Goal: Task Accomplishment & Management: Use online tool/utility

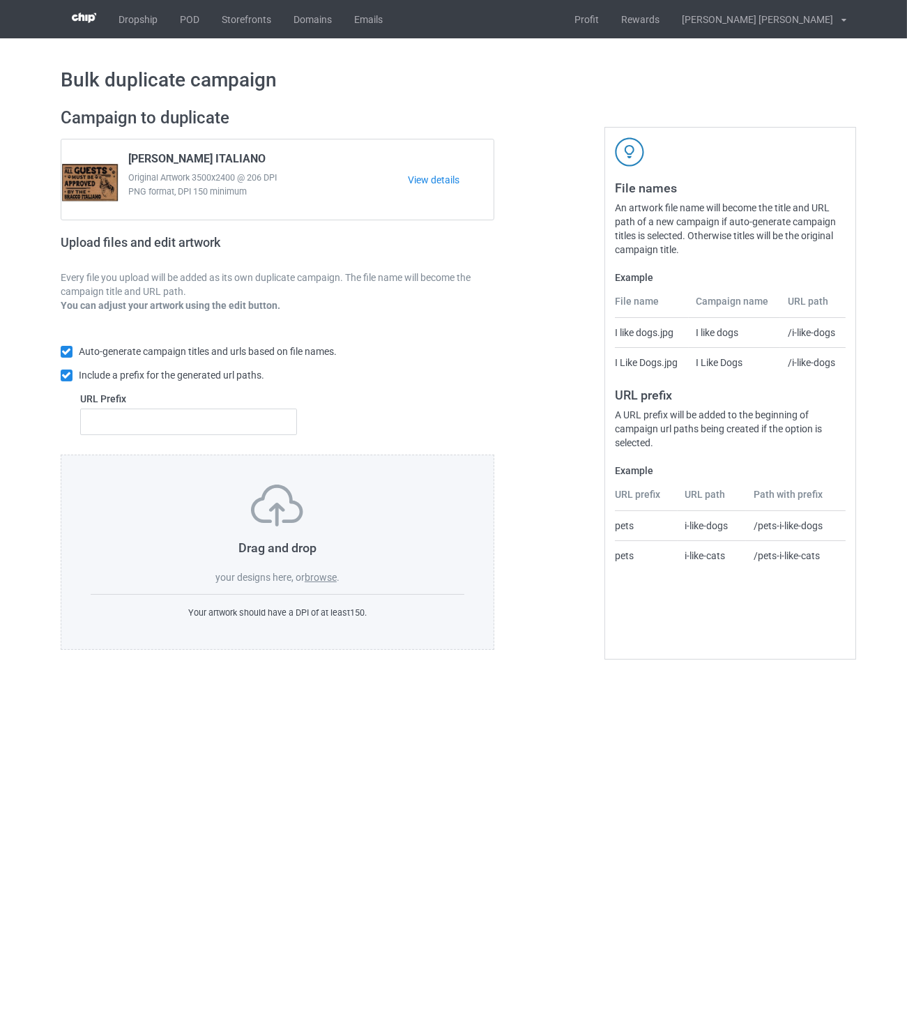
click at [324, 581] on label "browse" at bounding box center [321, 577] width 32 height 11
click at [0, 0] on input "browse" at bounding box center [0, 0] width 0 height 0
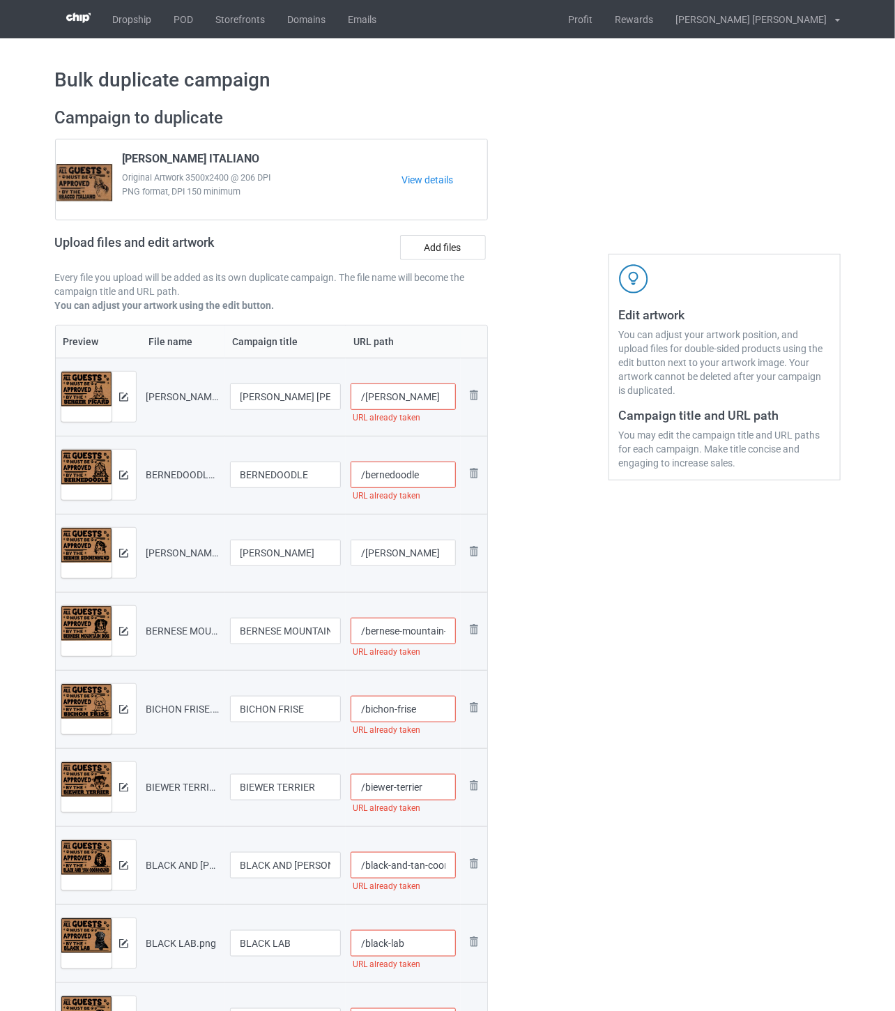
click at [434, 398] on input "/[PERSON_NAME]" at bounding box center [403, 396] width 105 height 26
drag, startPoint x: 447, startPoint y: 396, endPoint x: 422, endPoint y: 398, distance: 25.2
click at [422, 398] on input "/[PERSON_NAME]-all2" at bounding box center [403, 396] width 105 height 26
type input "/[PERSON_NAME]-all2"
click at [437, 477] on input "/bernedoodle" at bounding box center [403, 474] width 105 height 26
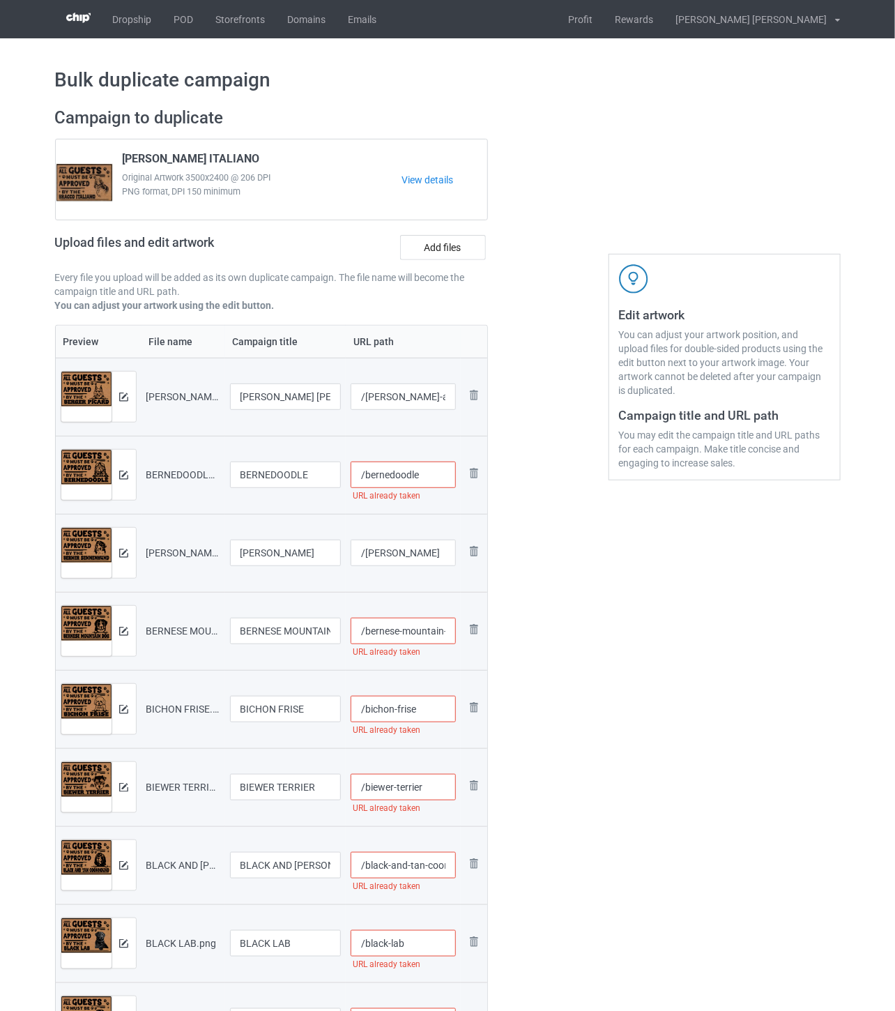
paste input "-all2"
type input "/bernedoodle-all2"
click at [413, 551] on input "/[PERSON_NAME]" at bounding box center [403, 552] width 105 height 26
paste input "-all2"
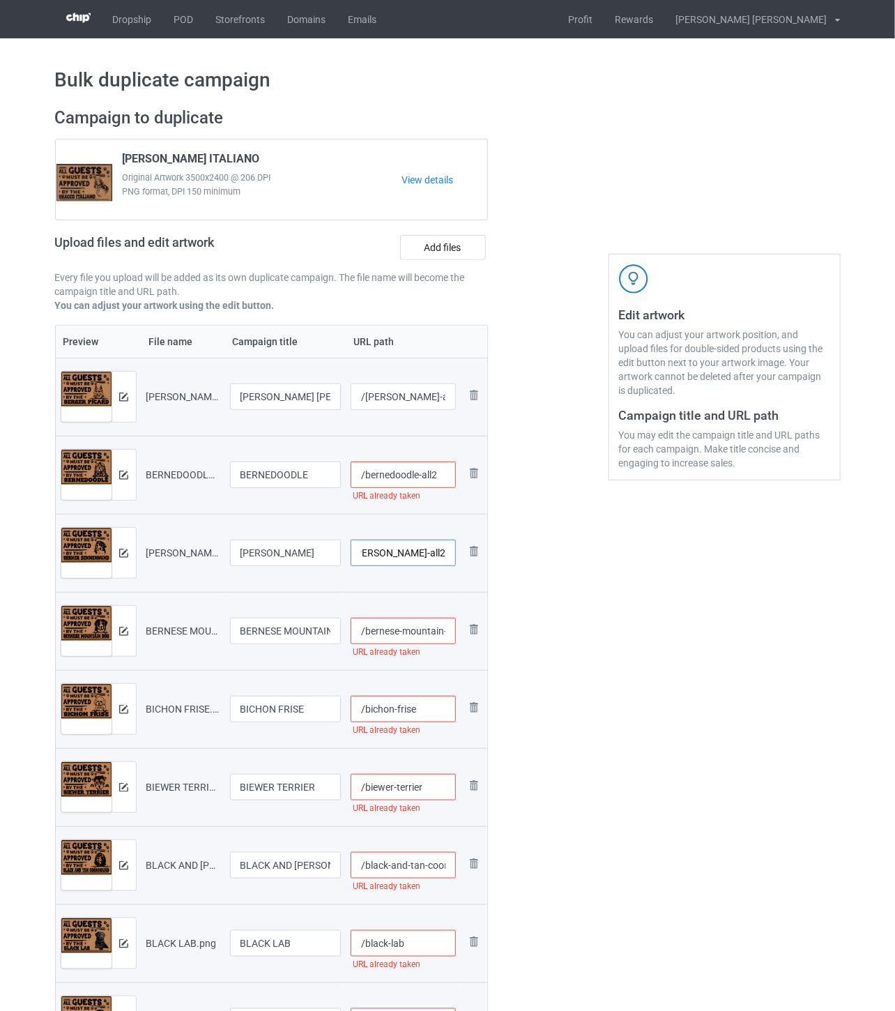
type input "/[PERSON_NAME]-all2"
click at [407, 629] on input "/bernese-mountain-dog" at bounding box center [403, 631] width 105 height 26
paste input "-all2"
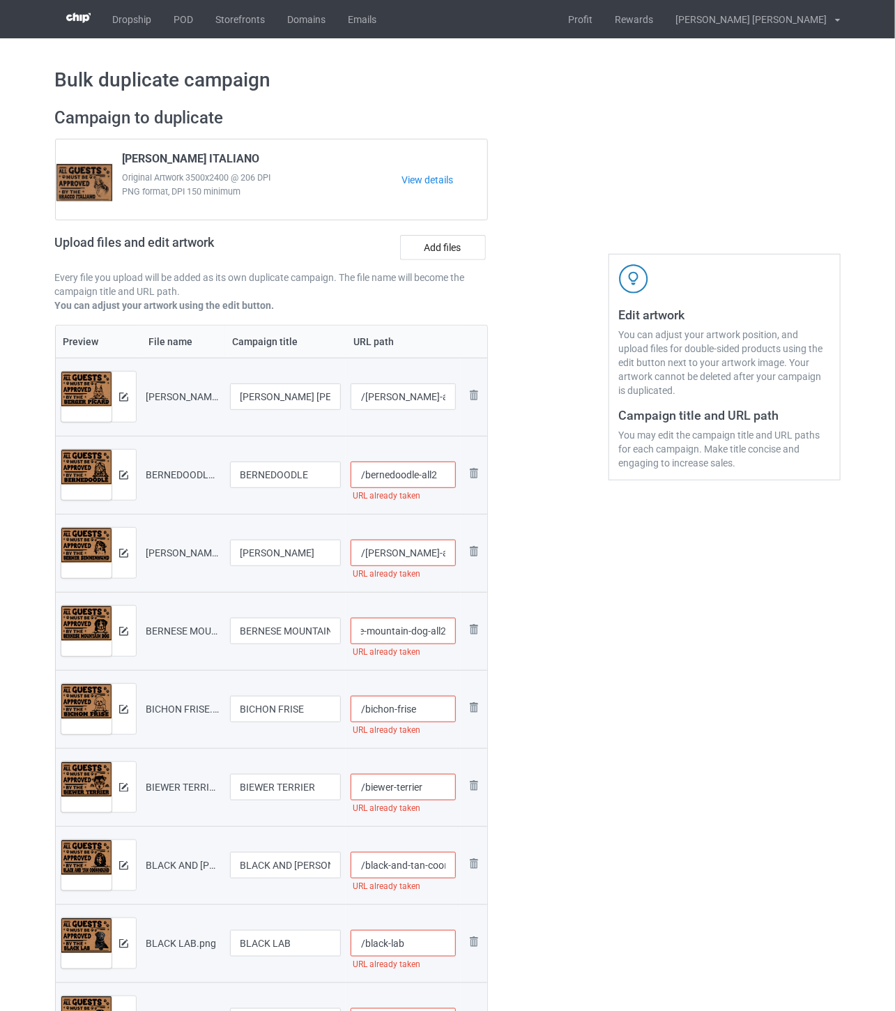
type input "/bernese-mountain-dog-all2"
click at [428, 708] on input "/bichon-frise" at bounding box center [403, 709] width 105 height 26
paste input "-all2"
type input "/bichon-frise-all2"
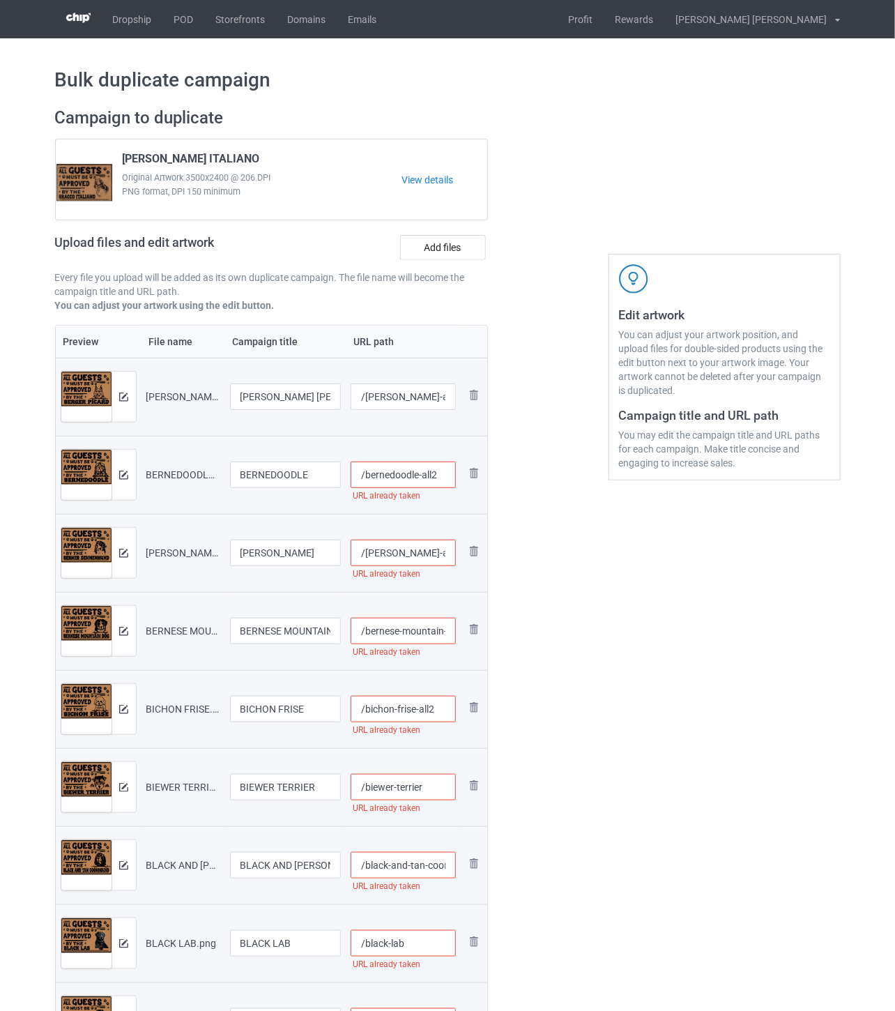
click at [430, 793] on input "/biewer-terrier" at bounding box center [403, 787] width 105 height 26
paste input "-all2"
type input "/biewer-terrier-all2"
click at [444, 475] on input "/bernedoodle-all2" at bounding box center [403, 474] width 105 height 26
type input "/bernedoodle-all22"
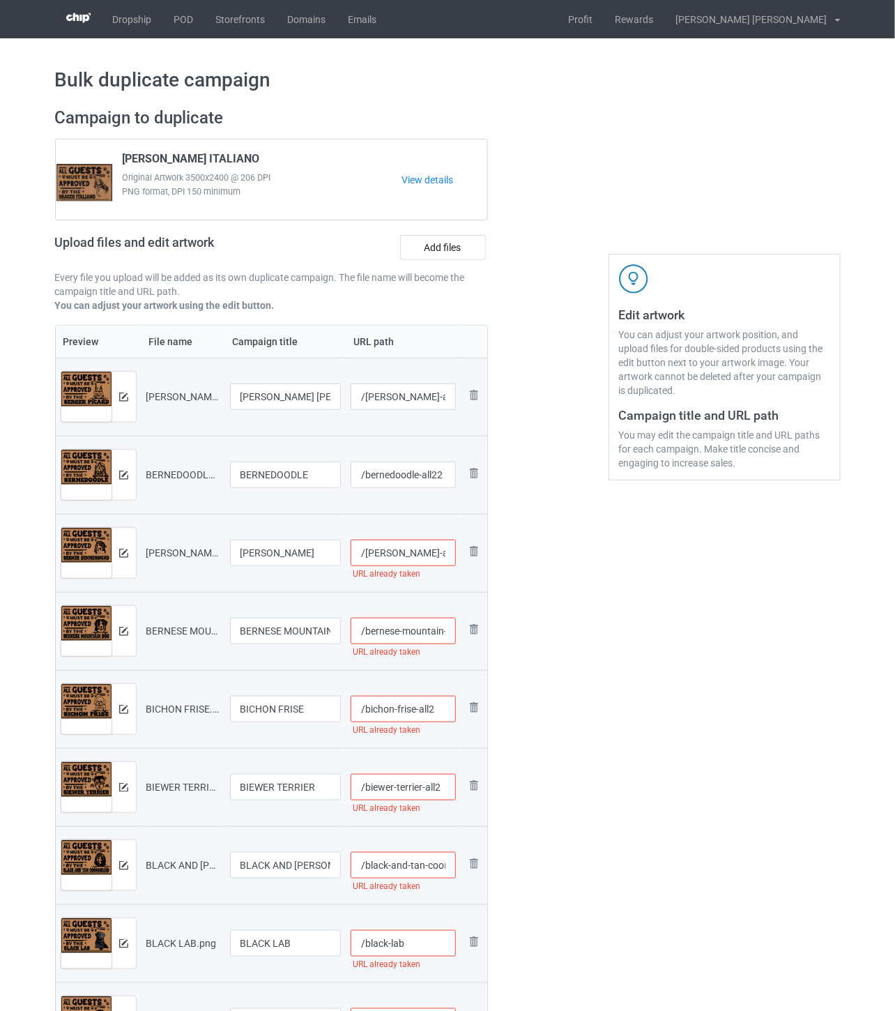
click at [434, 552] on input "/[PERSON_NAME]-all2" at bounding box center [403, 552] width 105 height 26
type input "/[PERSON_NAME]-all22"
click at [420, 632] on input "/bernese-mountain-dog-all2" at bounding box center [403, 631] width 105 height 26
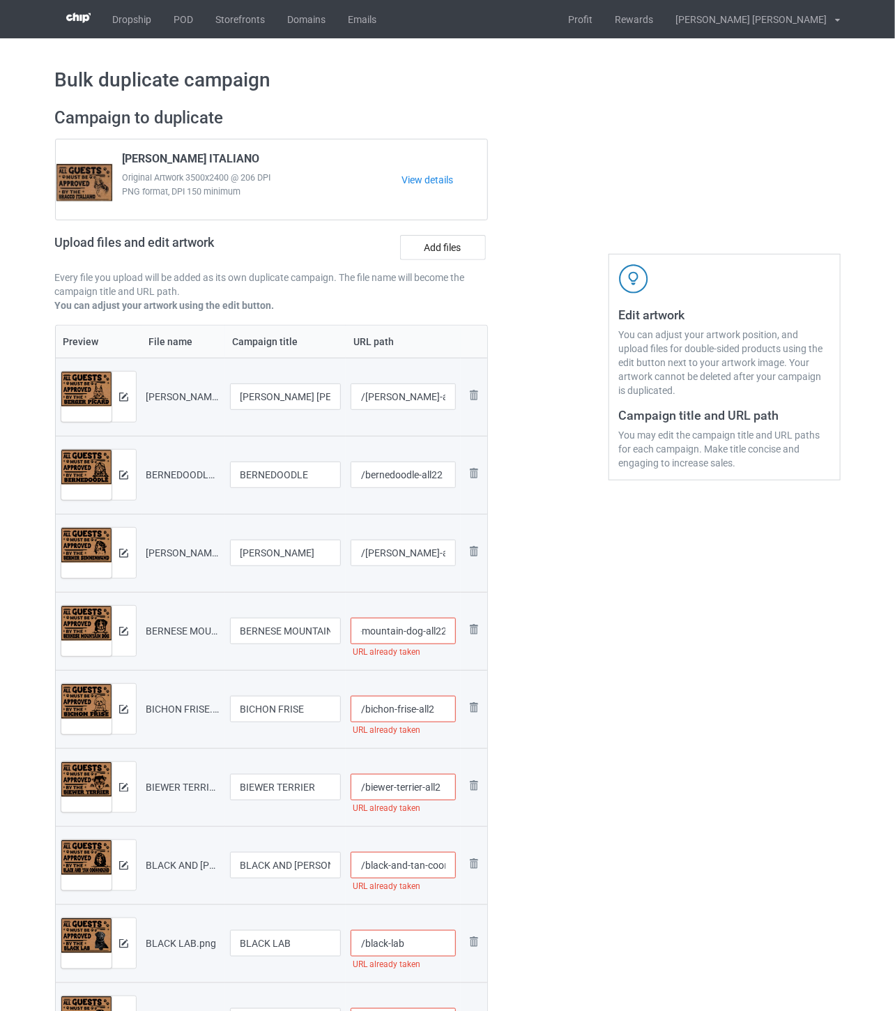
type input "/bernese-mountain-dog-all22"
click at [438, 700] on input "/bichon-frise-all2" at bounding box center [403, 709] width 105 height 26
type input "/bichon-frise-all22"
click at [441, 783] on input "/biewer-terrier-all2" at bounding box center [403, 787] width 105 height 26
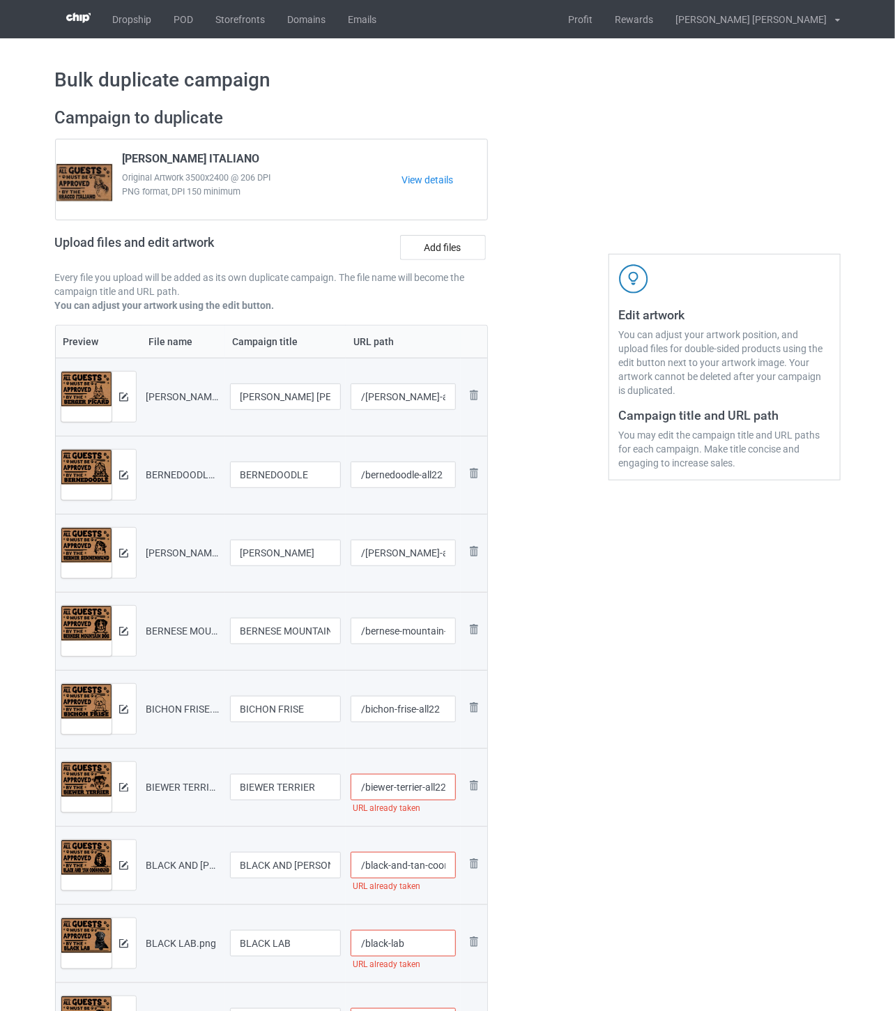
scroll to position [0, 1]
type input "/biewer-terrier-all22"
click at [408, 870] on input "/black-and-tan-coonhound" at bounding box center [403, 865] width 105 height 26
paste input "-all2"
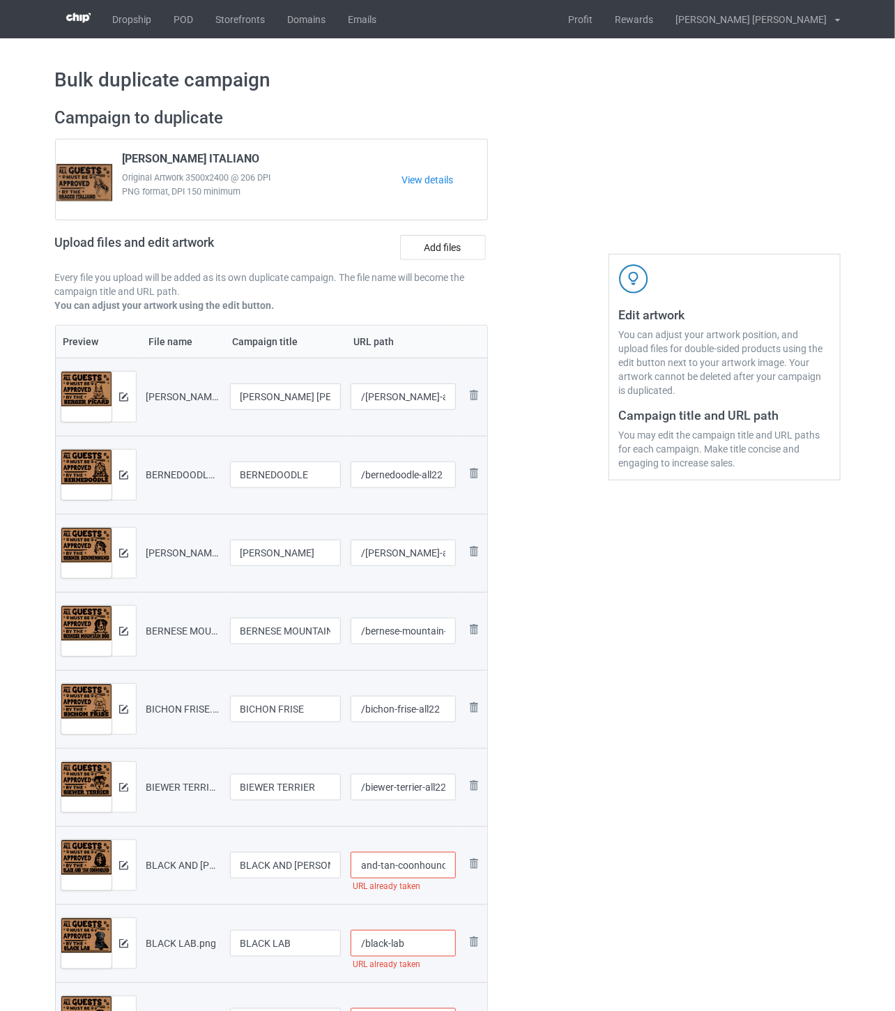
scroll to position [0, 47]
type input "/black-and-tan-coonhound-all2"
click at [410, 946] on input "/black-lab" at bounding box center [403, 943] width 105 height 26
paste input "-all2"
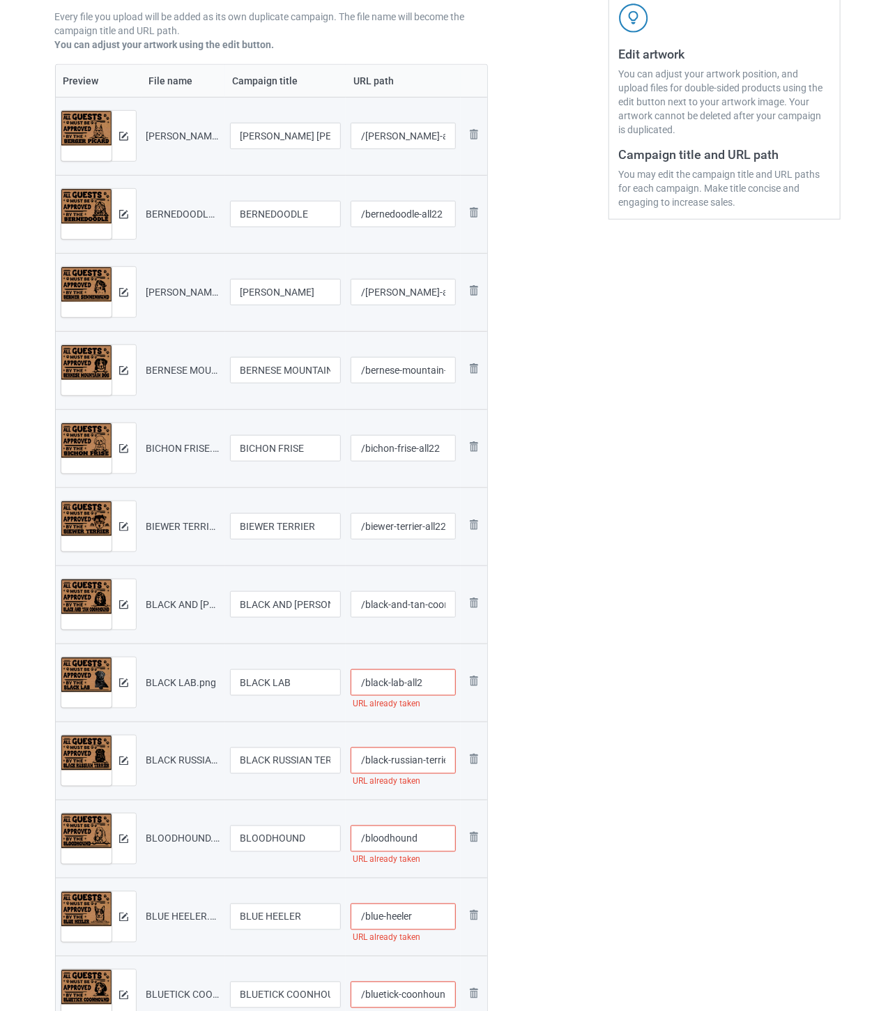
scroll to position [309, 0]
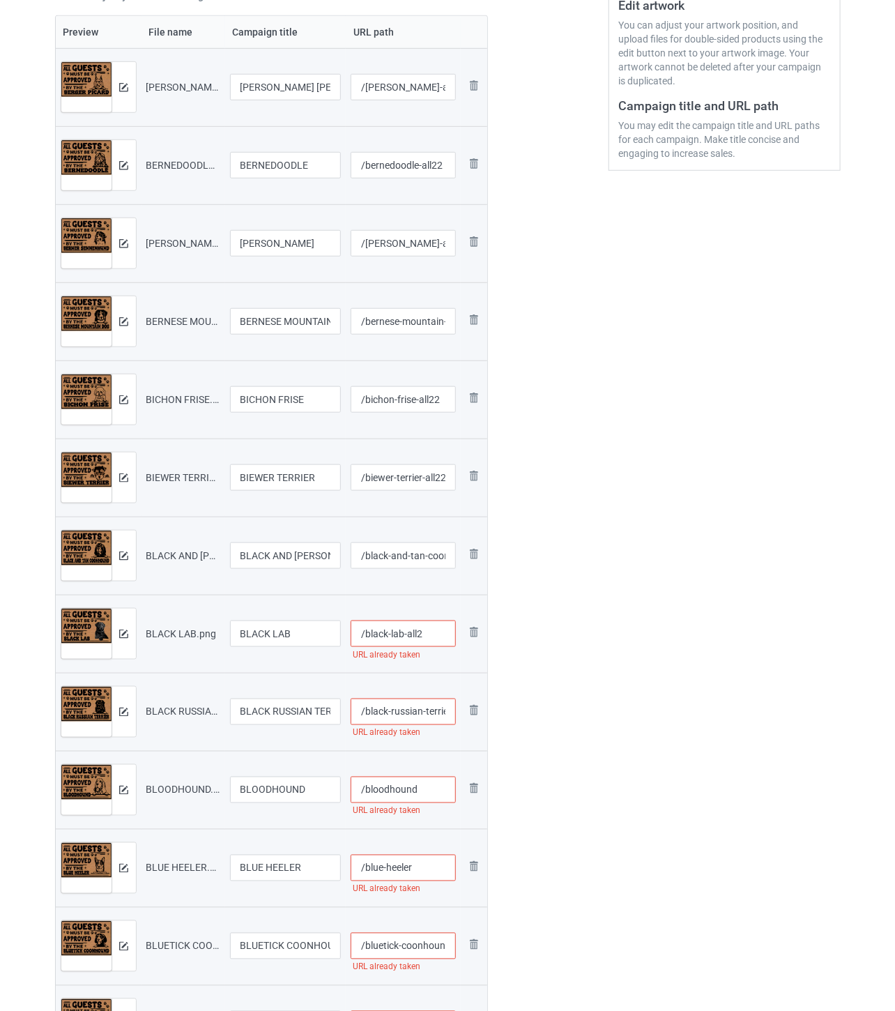
type input "/black-lab-all2"
click at [403, 716] on input "/black-russian-terrier" at bounding box center [403, 711] width 105 height 26
paste input "-all2"
type input "/black-russian-terrier-all2"
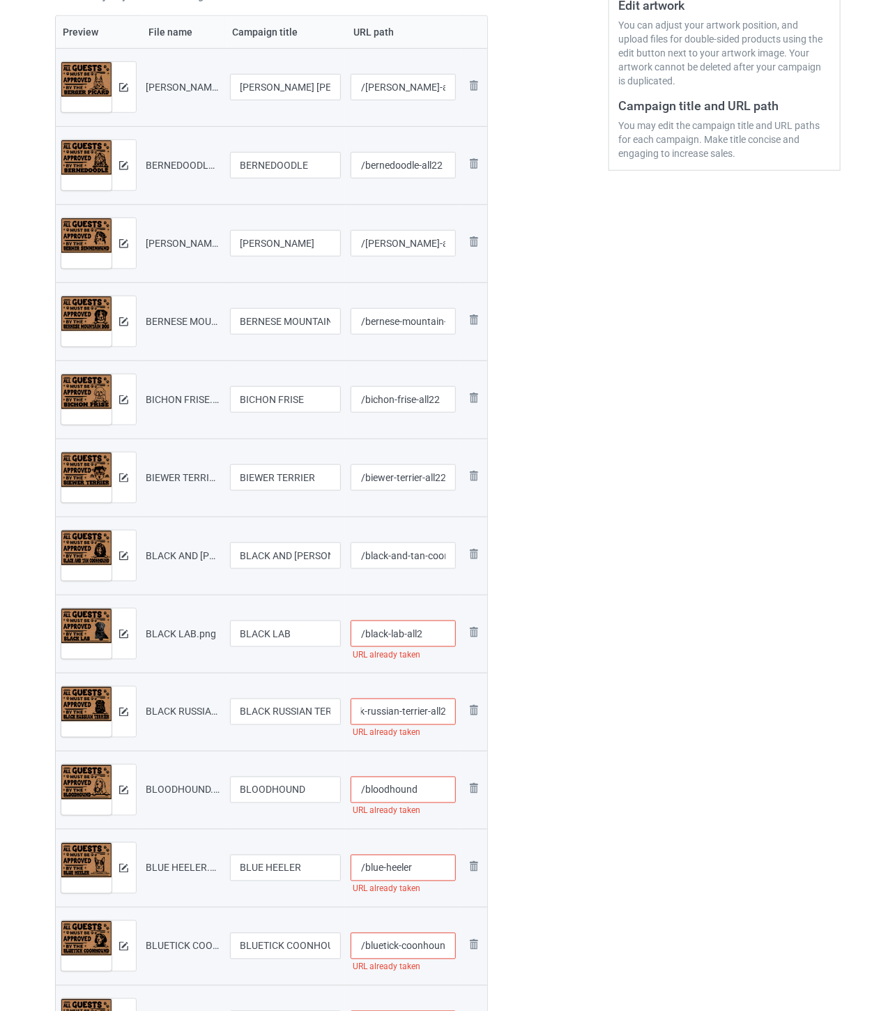
scroll to position [0, 0]
click at [426, 790] on input "/bloodhound" at bounding box center [403, 789] width 105 height 26
paste input "-all2"
type input "/bloodhound-all2"
click at [427, 869] on input "/blue-heeler" at bounding box center [403, 868] width 105 height 26
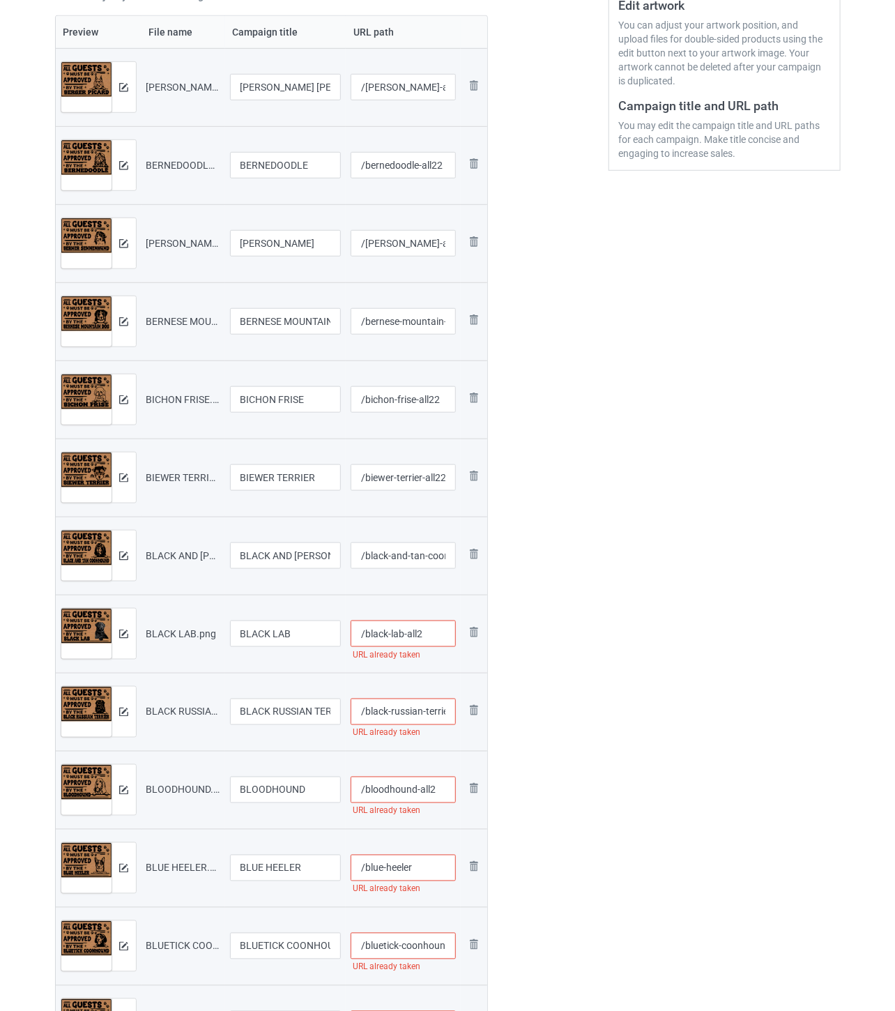
paste input "-all2"
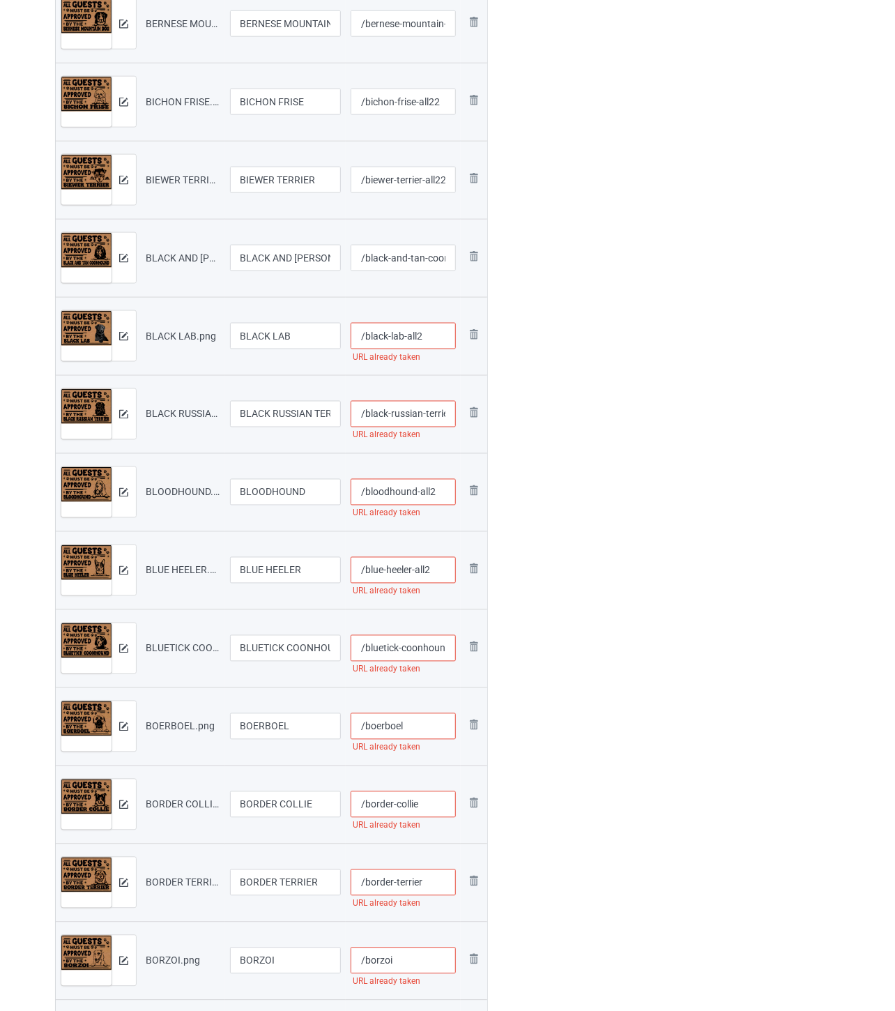
scroll to position [619, 0]
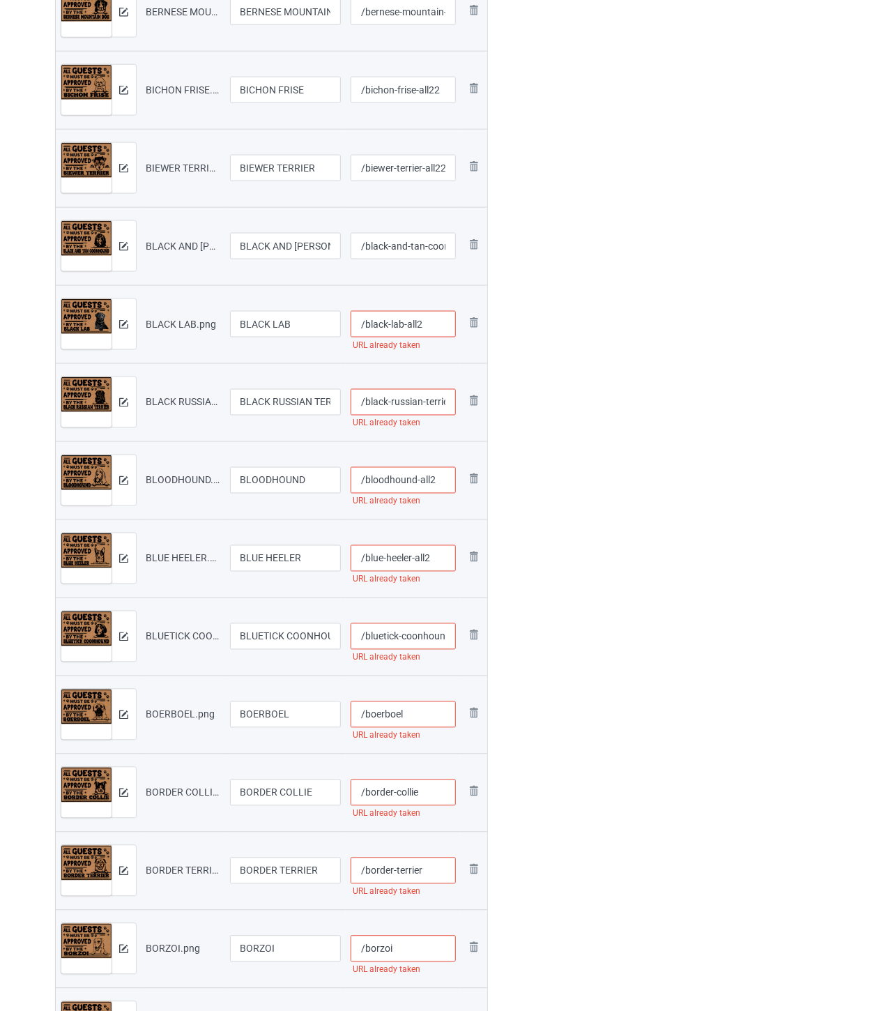
type input "/blue-heeler-all2"
click at [405, 634] on input "/bluetick-coonhound" at bounding box center [403, 636] width 105 height 26
paste input "-all2"
type input "/bluetick-coonhound-all2"
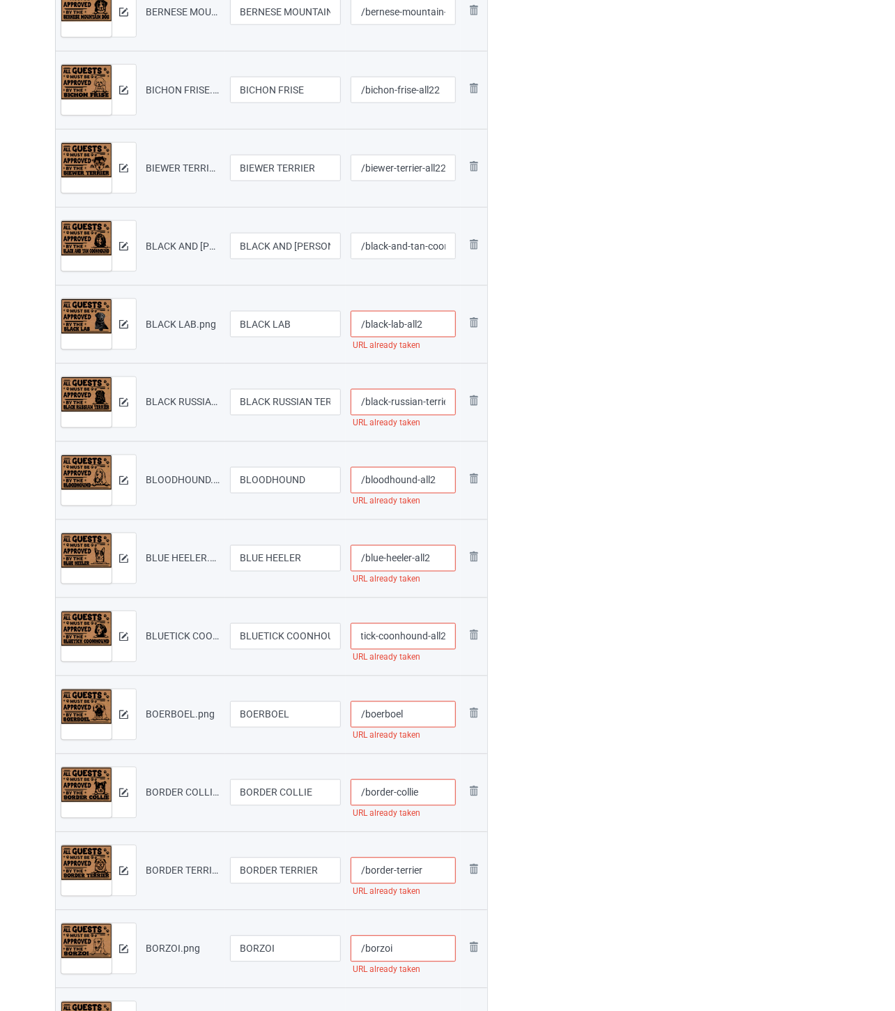
scroll to position [0, 0]
click at [422, 720] on input "/boerboel" at bounding box center [403, 714] width 105 height 26
paste input "-all2"
type input "/boerboel-all2"
click at [435, 786] on input "/border-collie" at bounding box center [403, 792] width 105 height 26
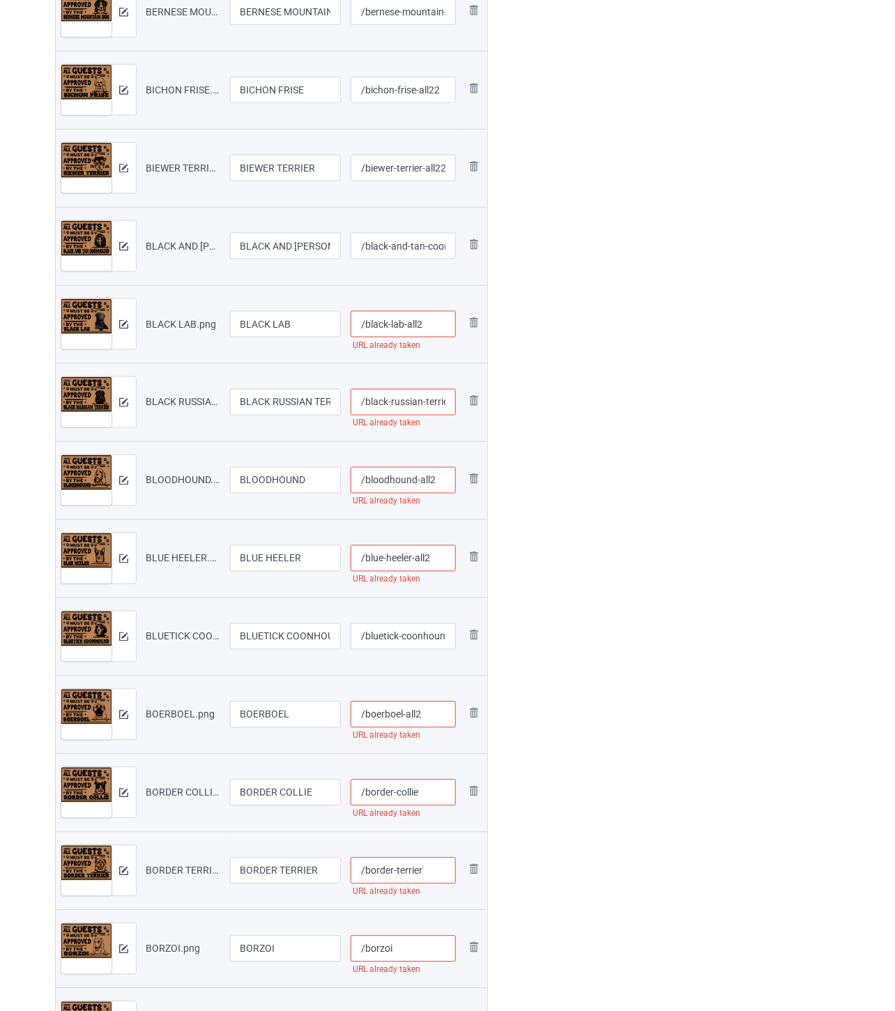
paste input "-all2"
type input "/border-collie-all2"
click at [439, 878] on input "/border-terrier" at bounding box center [403, 870] width 105 height 26
paste input "-all2"
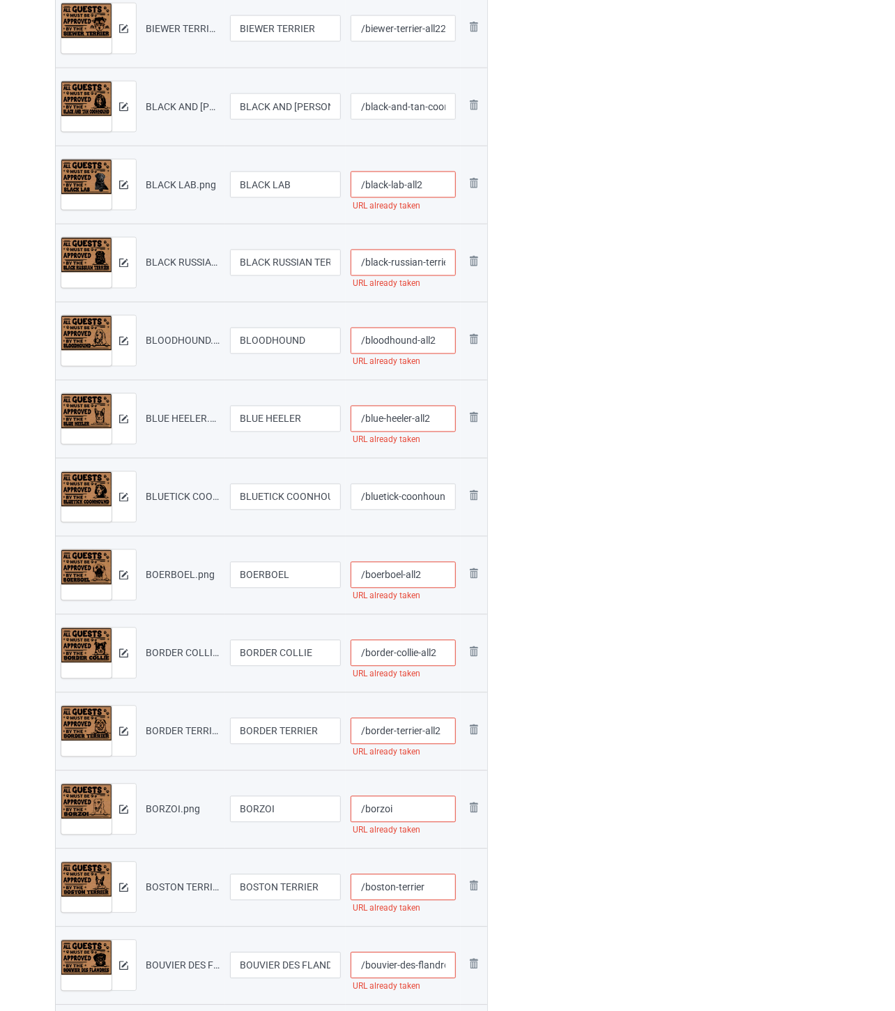
scroll to position [774, 0]
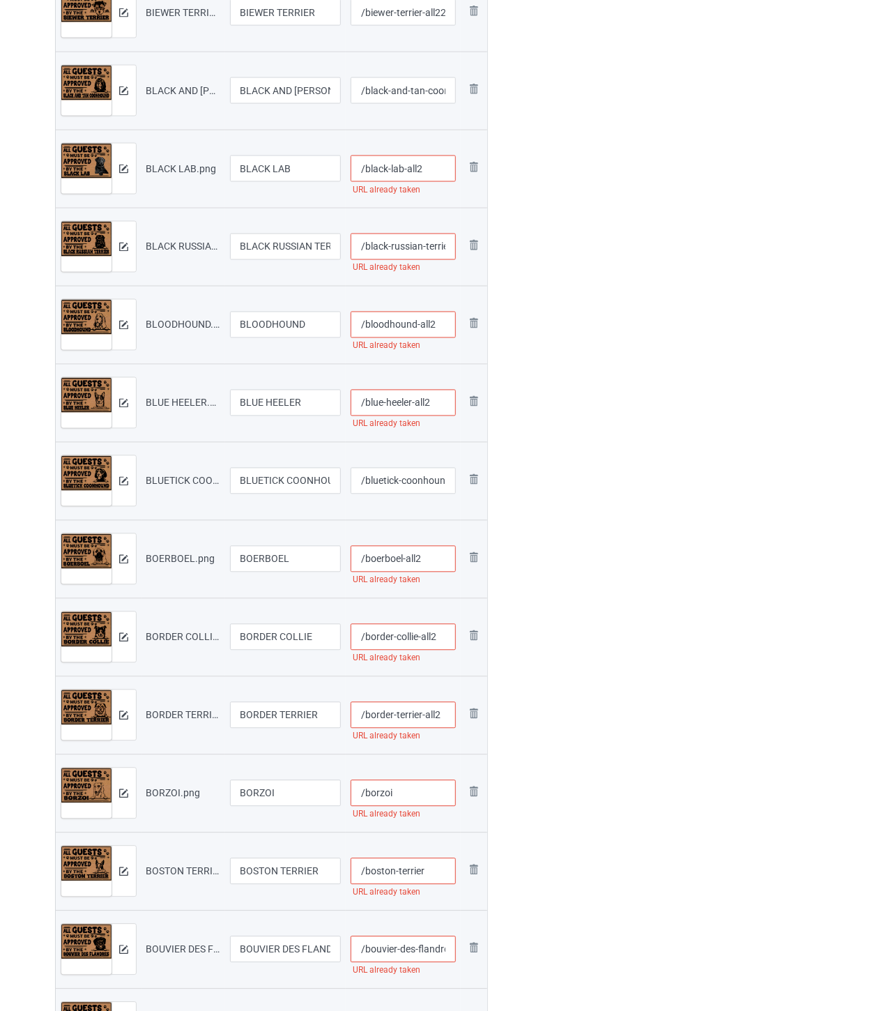
type input "/border-terrier-all2"
click at [405, 791] on input "/borzoi" at bounding box center [403, 793] width 105 height 26
paste input "-all2"
type input "/borzoi-all2"
click at [440, 866] on input "/boston-terrier" at bounding box center [403, 871] width 105 height 26
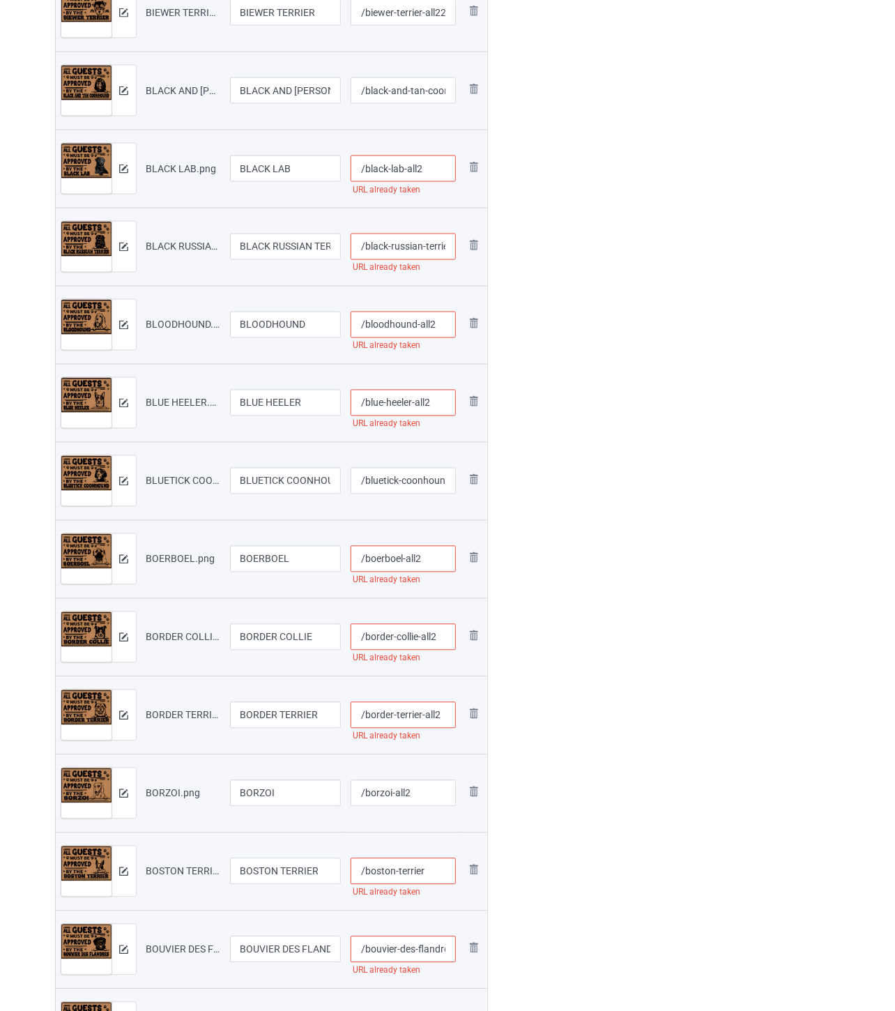
paste input "-all2"
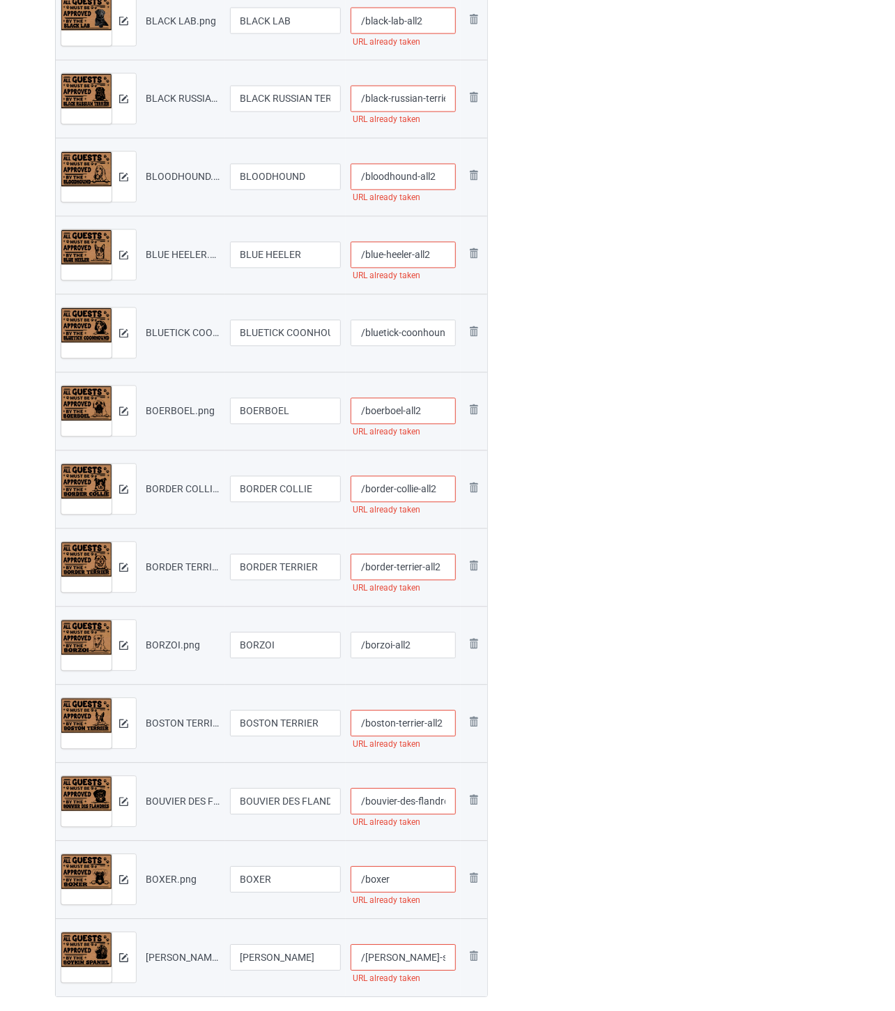
scroll to position [929, 0]
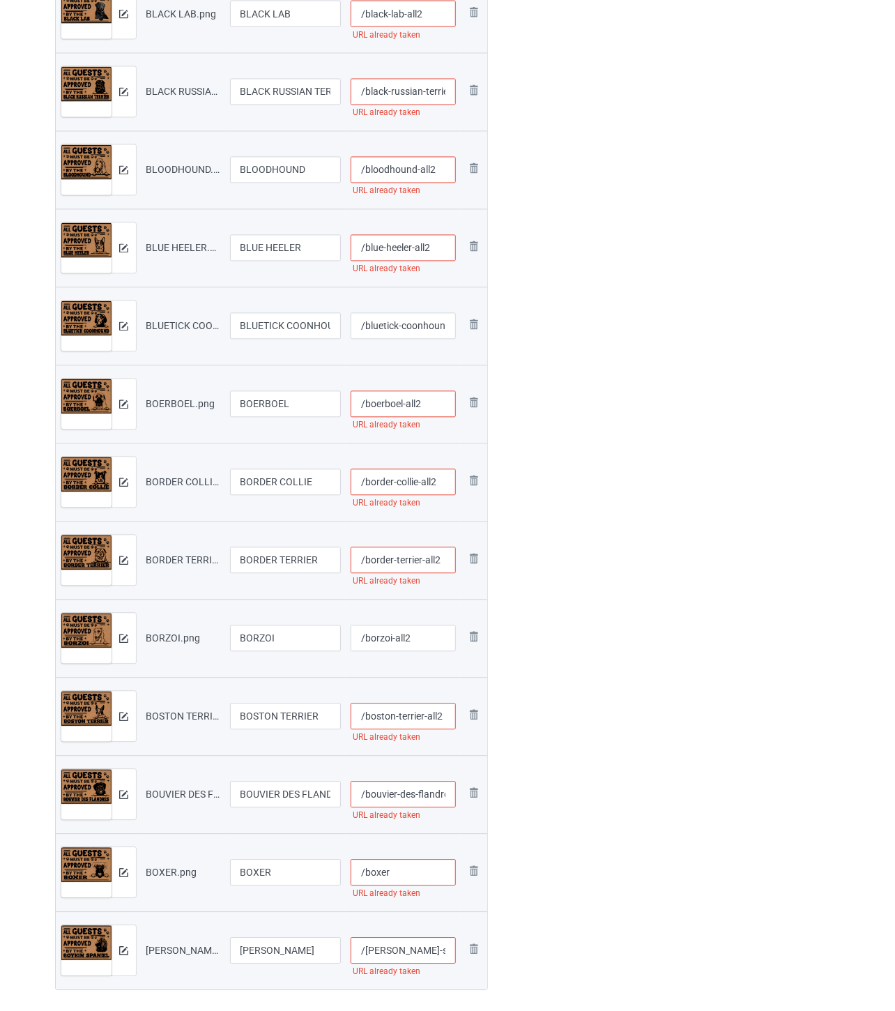
type input "/boston-terrier-all2"
click at [417, 796] on input "/bouvier-des-flandres" at bounding box center [403, 794] width 105 height 26
paste input "-all2"
type input "/bouvier-des-flandres-all2"
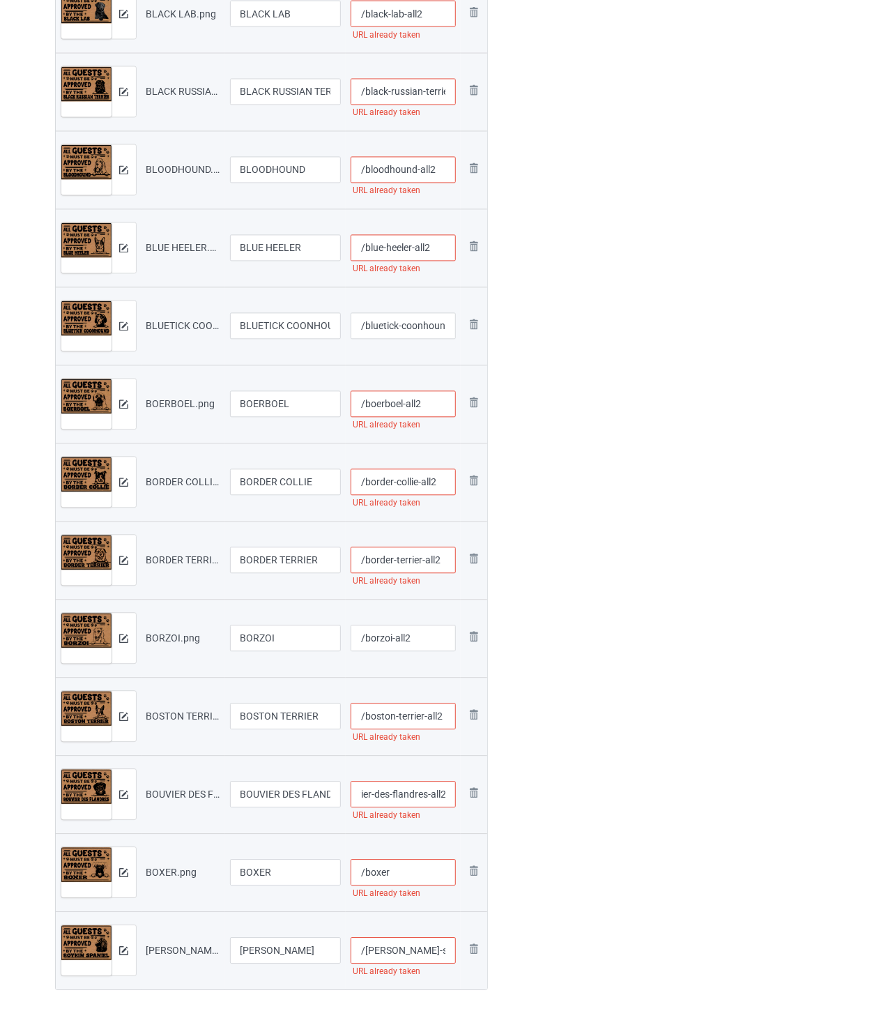
scroll to position [0, 0]
drag, startPoint x: 409, startPoint y: 873, endPoint x: 619, endPoint y: 832, distance: 213.9
click at [410, 873] on input "/boxer" at bounding box center [403, 872] width 105 height 26
paste input "-all2"
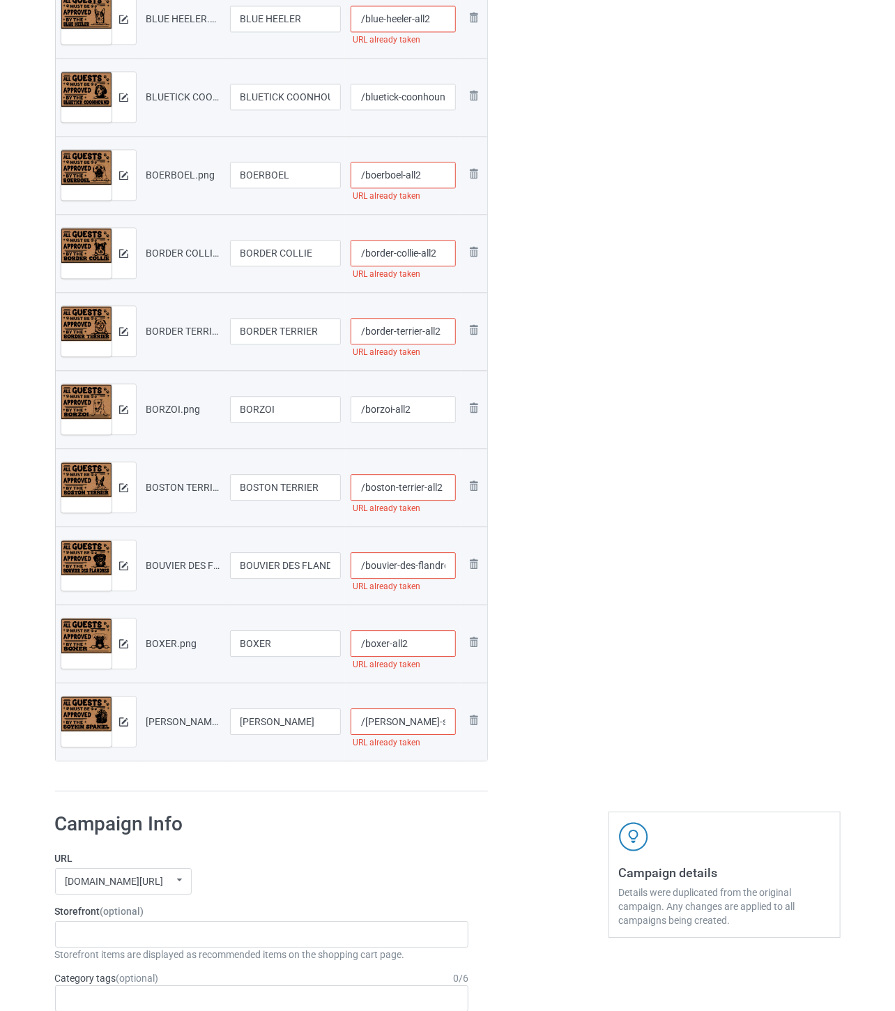
scroll to position [1239, 0]
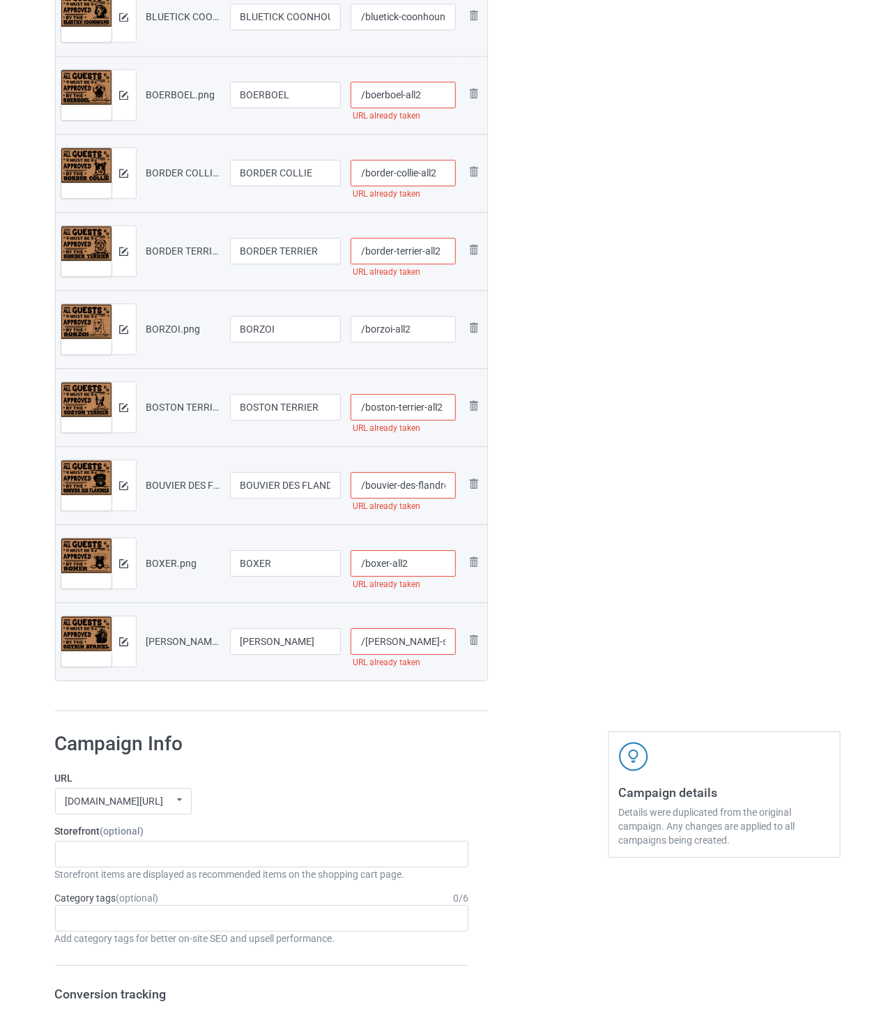
type input "/boxer-all2"
click at [430, 645] on input "/[PERSON_NAME]-spaniel" at bounding box center [403, 641] width 105 height 26
paste input "-all2"
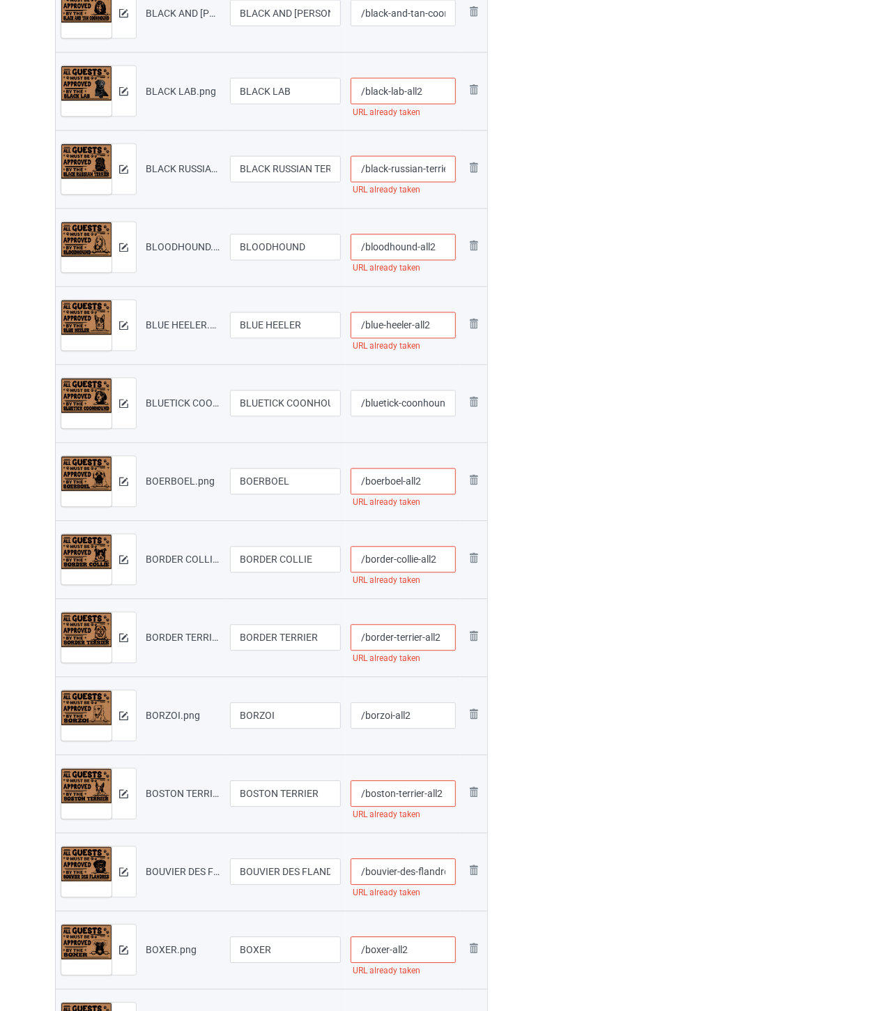
scroll to position [464, 0]
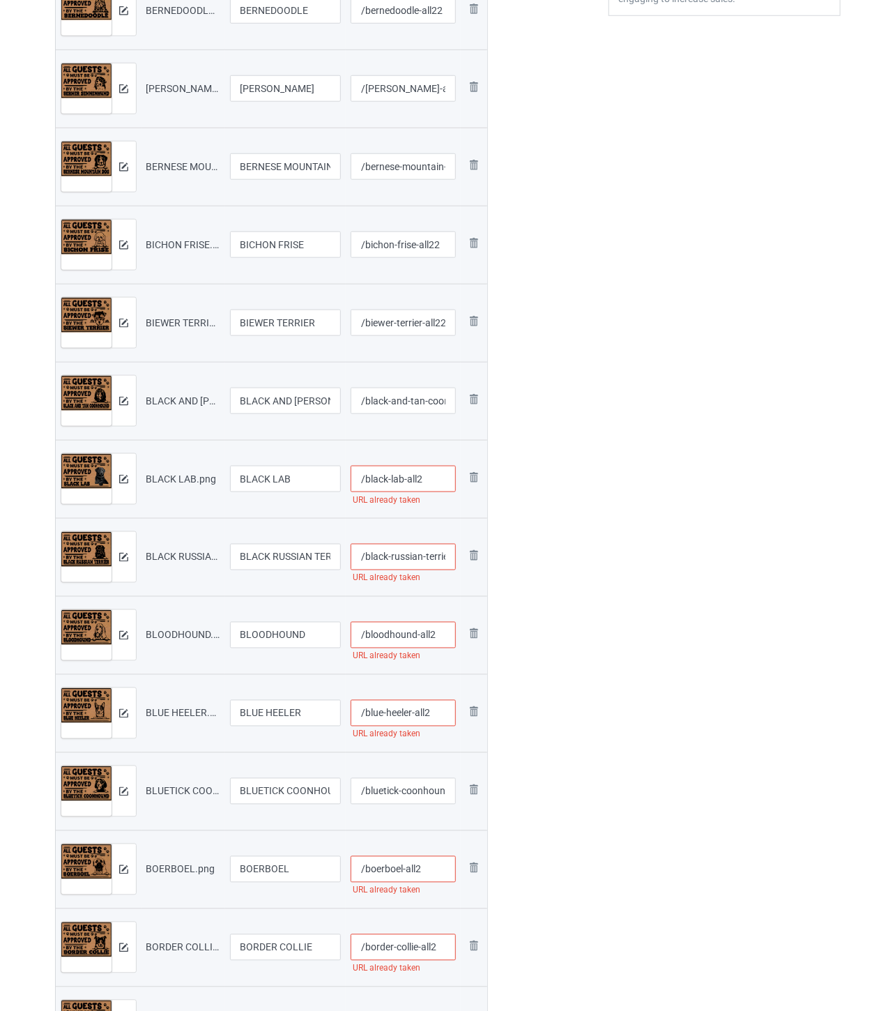
type input "/[PERSON_NAME]-spaniel-all2"
click at [424, 480] on input "/black-lab-all2" at bounding box center [403, 479] width 105 height 26
type input "/black-lab-all22"
click at [419, 562] on input "/black-russian-terrier-all2" at bounding box center [403, 557] width 105 height 26
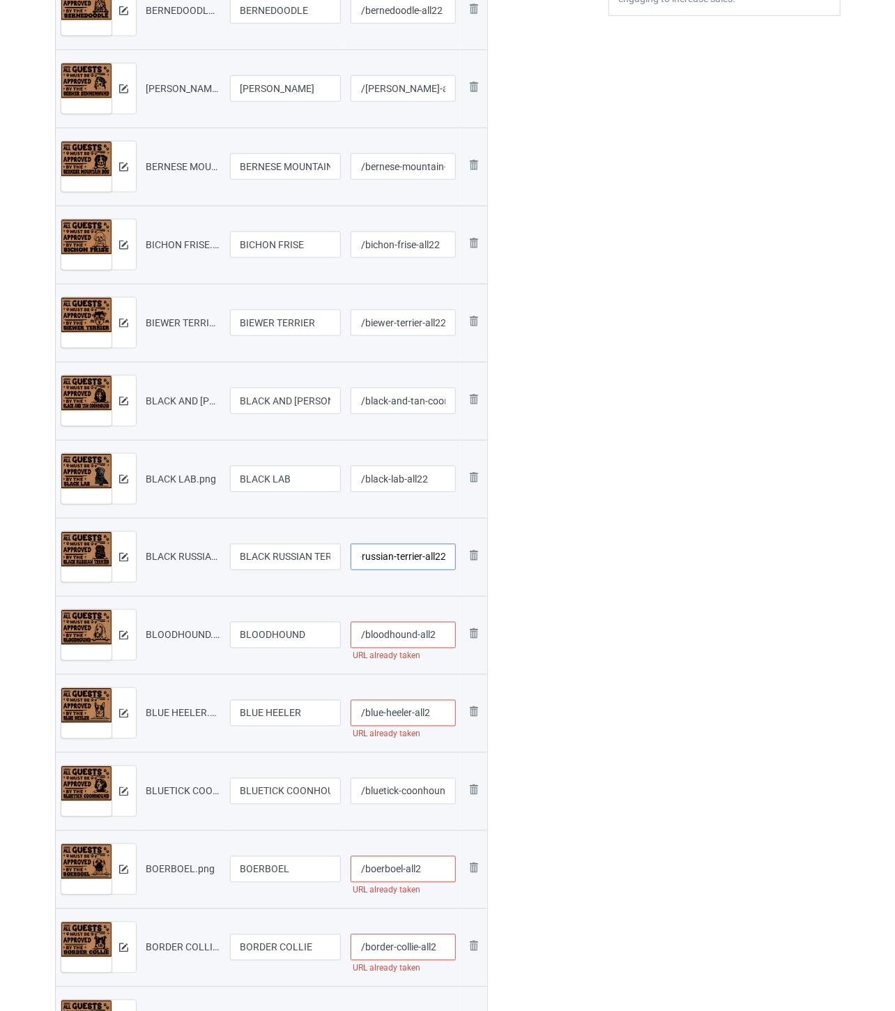
type input "/black-russian-terrier-all22"
click at [440, 636] on input "/bloodhound-all2" at bounding box center [403, 635] width 105 height 26
type input "/bloodhound-all22"
click at [435, 717] on input "/blue-heeler-all2" at bounding box center [403, 713] width 105 height 26
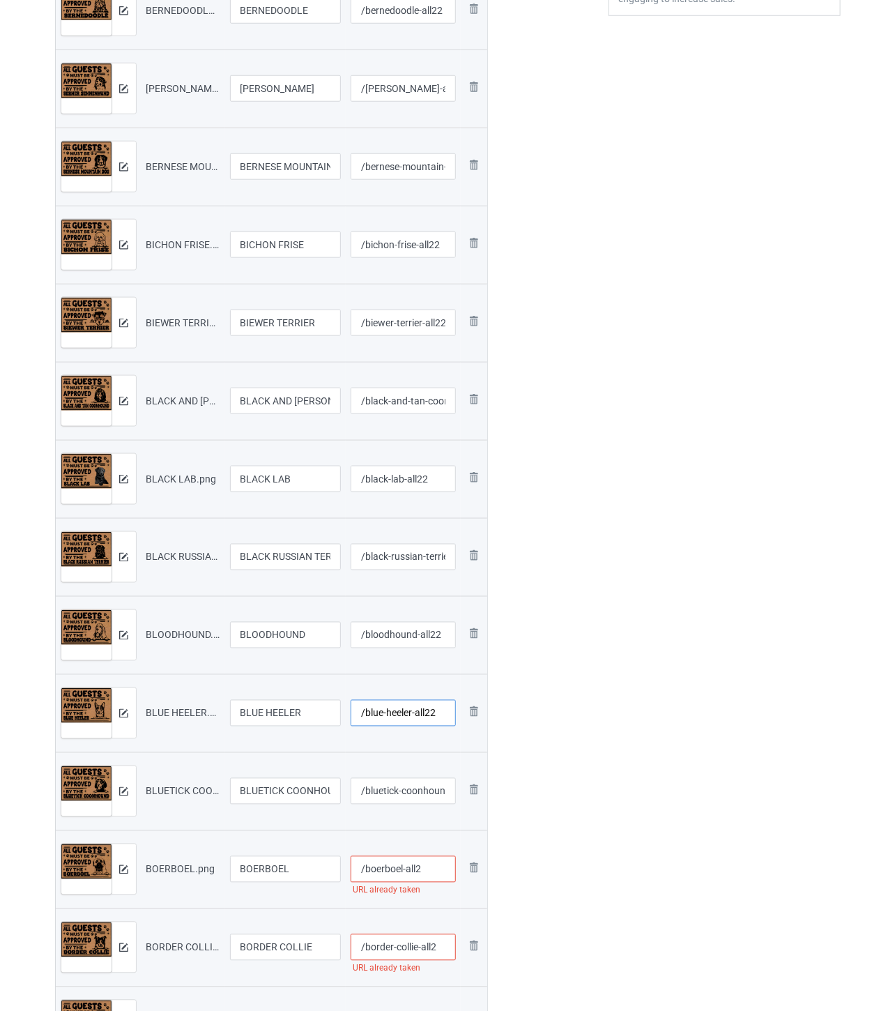
type input "/blue-heeler-all22"
click at [413, 788] on input "/bluetick-coonhound-all2" at bounding box center [403, 791] width 105 height 26
click at [435, 873] on input "/boerboel-all2" at bounding box center [403, 869] width 105 height 26
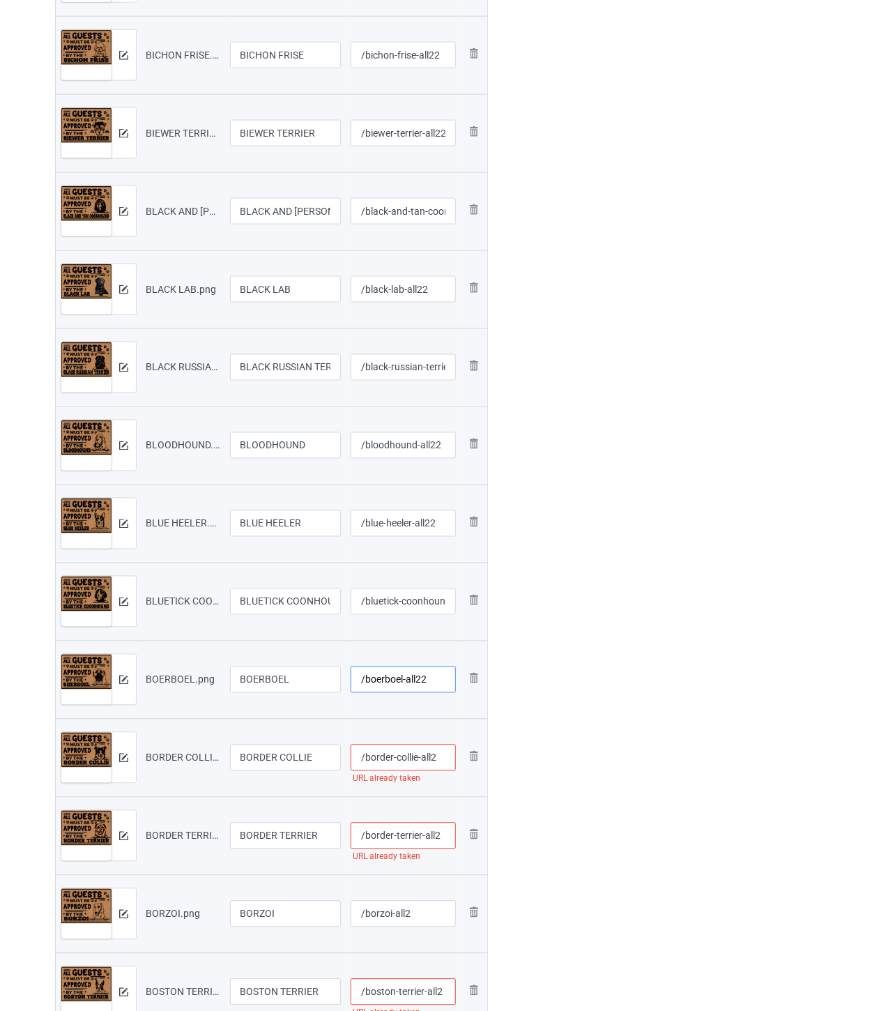
scroll to position [697, 0]
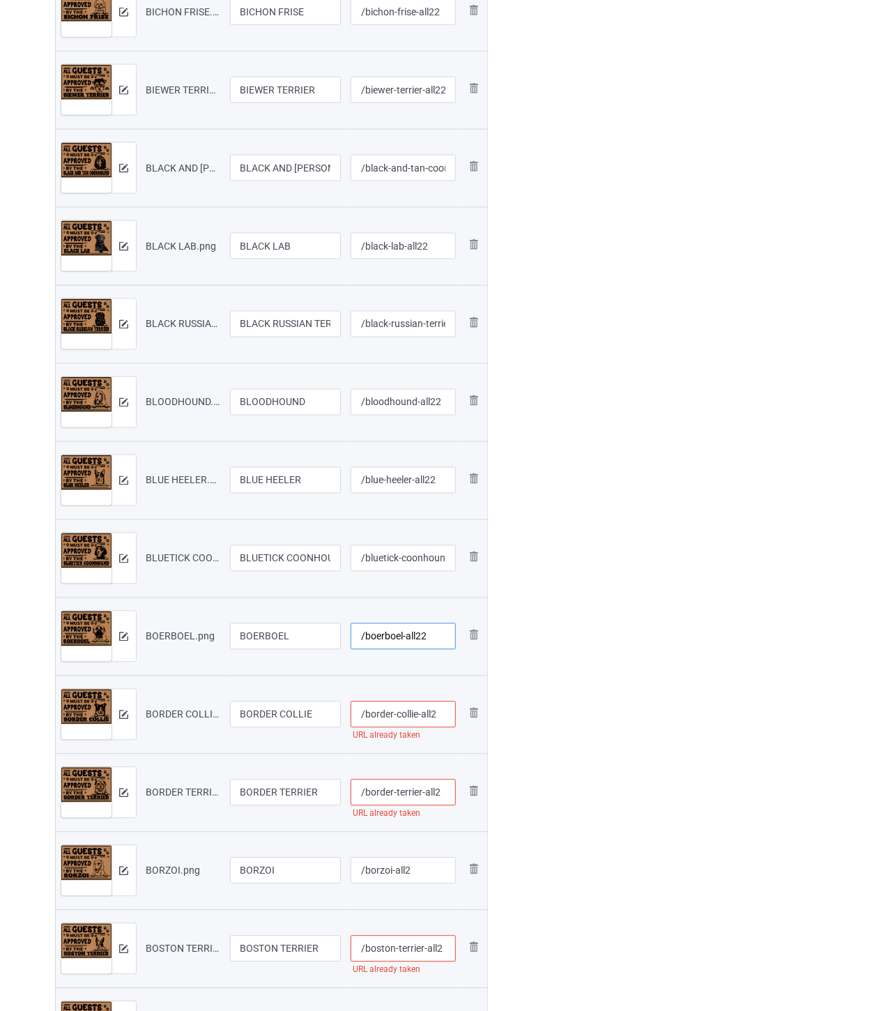
type input "/boerboel-all22"
click at [445, 716] on input "/border-collie-all2" at bounding box center [403, 714] width 105 height 26
type input "/border-collie-all22"
click at [446, 795] on input "/border-terrier-all2" at bounding box center [403, 792] width 105 height 26
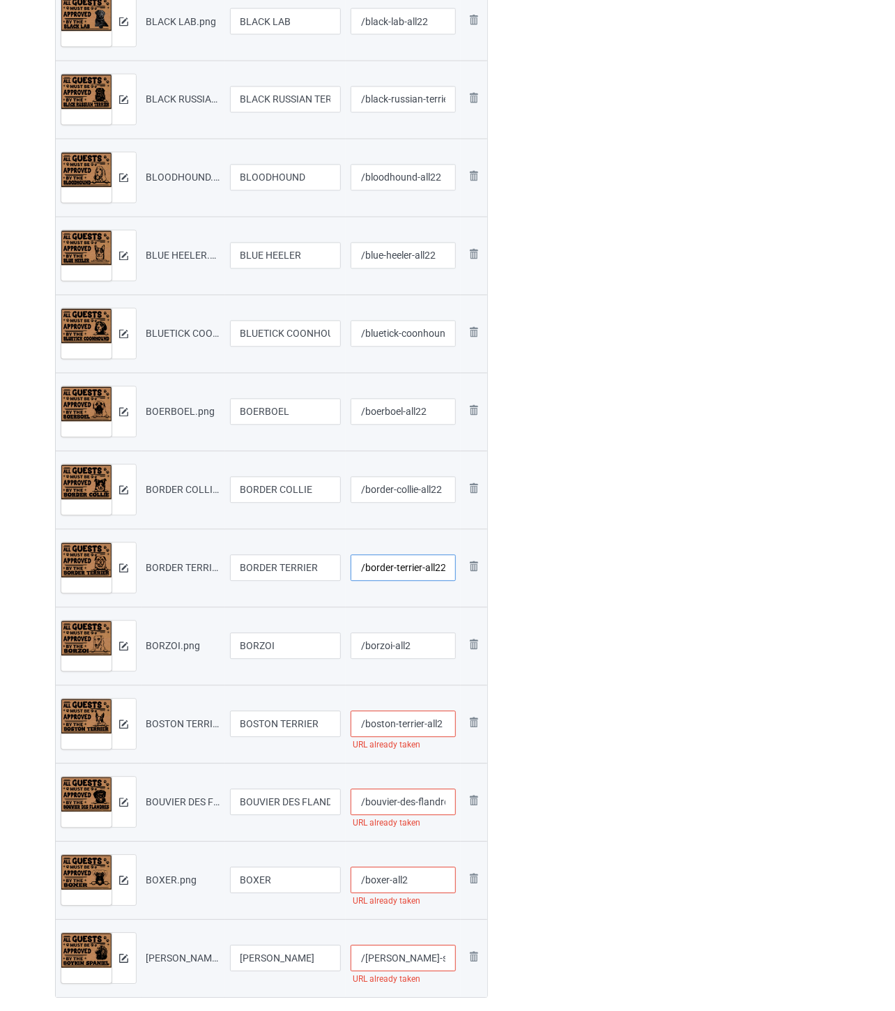
scroll to position [929, 0]
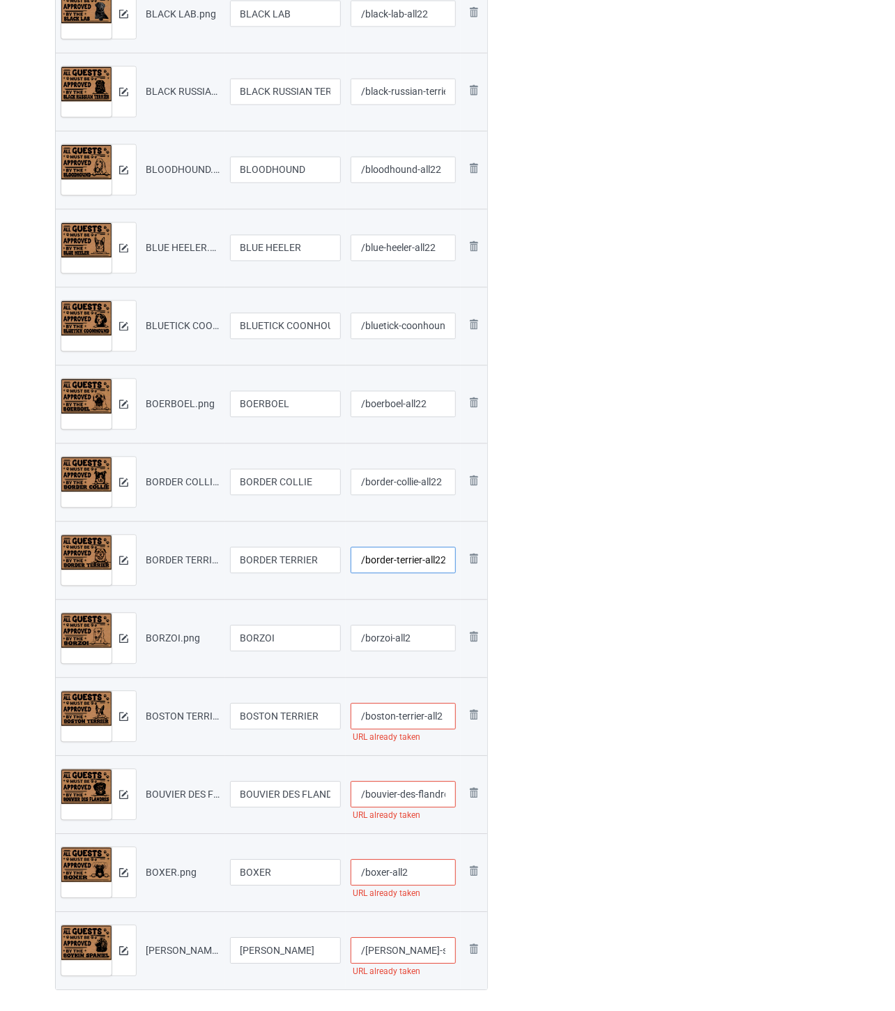
type input "/border-terrier-all22"
click at [444, 721] on input "/boston-terrier-all2" at bounding box center [403, 716] width 105 height 26
type input "/boston-terrier-all22"
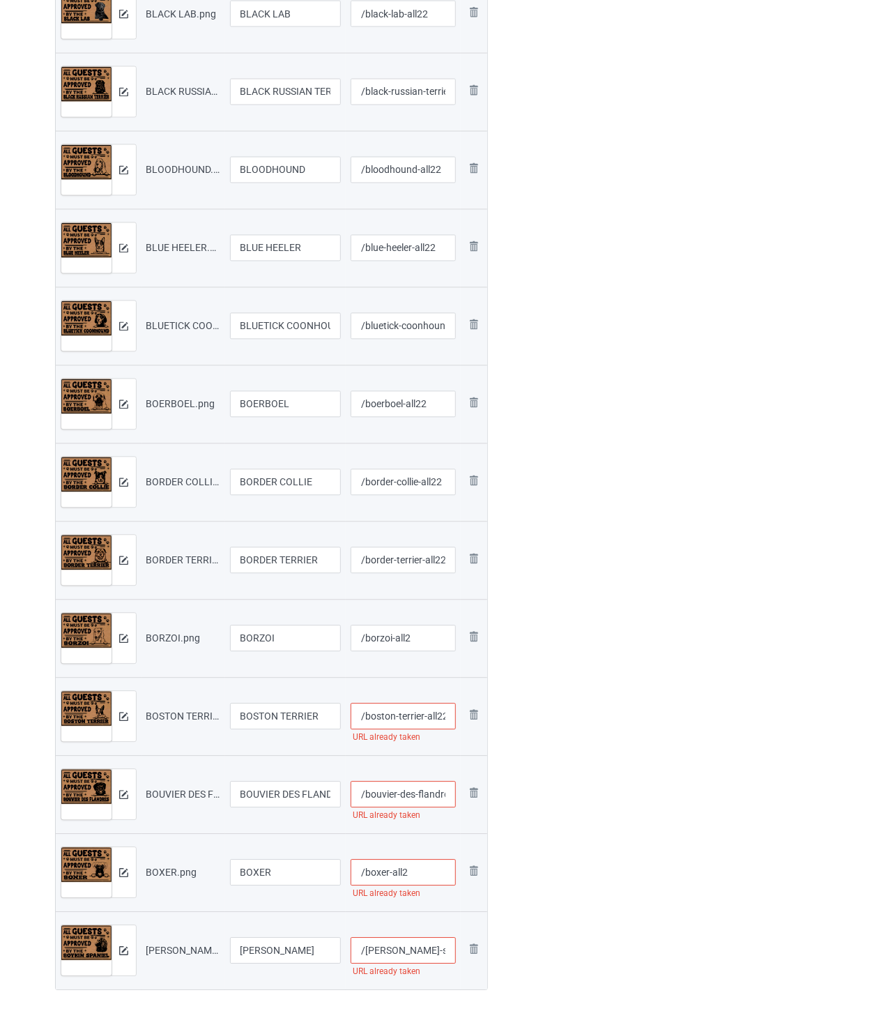
click at [417, 799] on input "/bouvier-des-flandres-all2" at bounding box center [403, 794] width 105 height 26
type input "/bouvier-des-flandres-all22"
click at [422, 868] on input "/boxer-all2" at bounding box center [403, 872] width 105 height 26
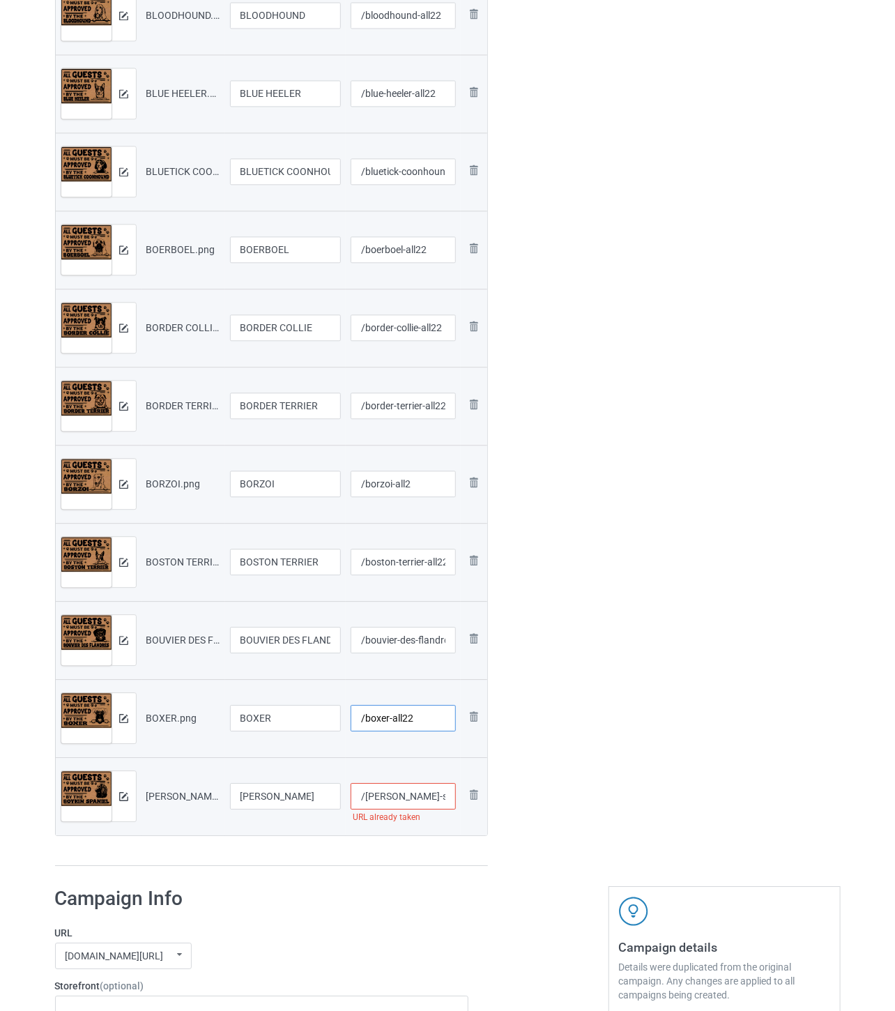
type input "/boxer-all22"
click at [420, 795] on input "/[PERSON_NAME]-spaniel-all2" at bounding box center [403, 796] width 105 height 26
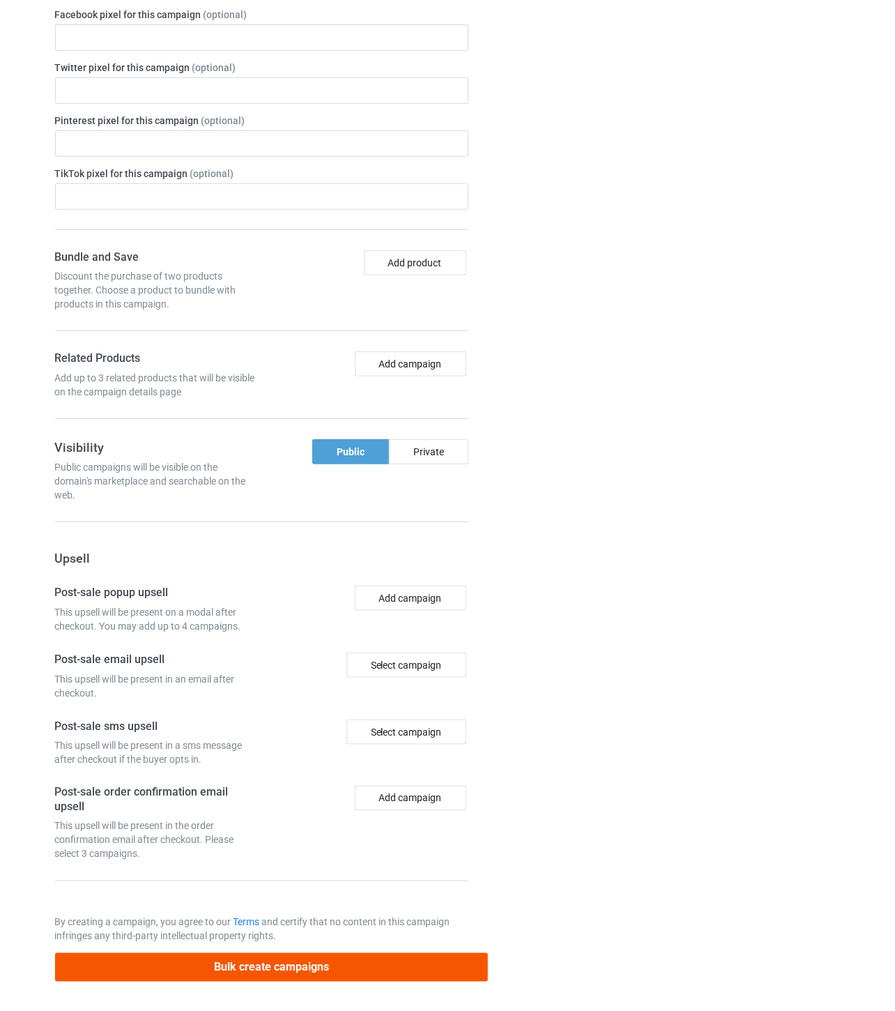
type input "/[PERSON_NAME]-spaniel-all22"
click at [335, 964] on button "Bulk create campaigns" at bounding box center [272, 967] width 434 height 29
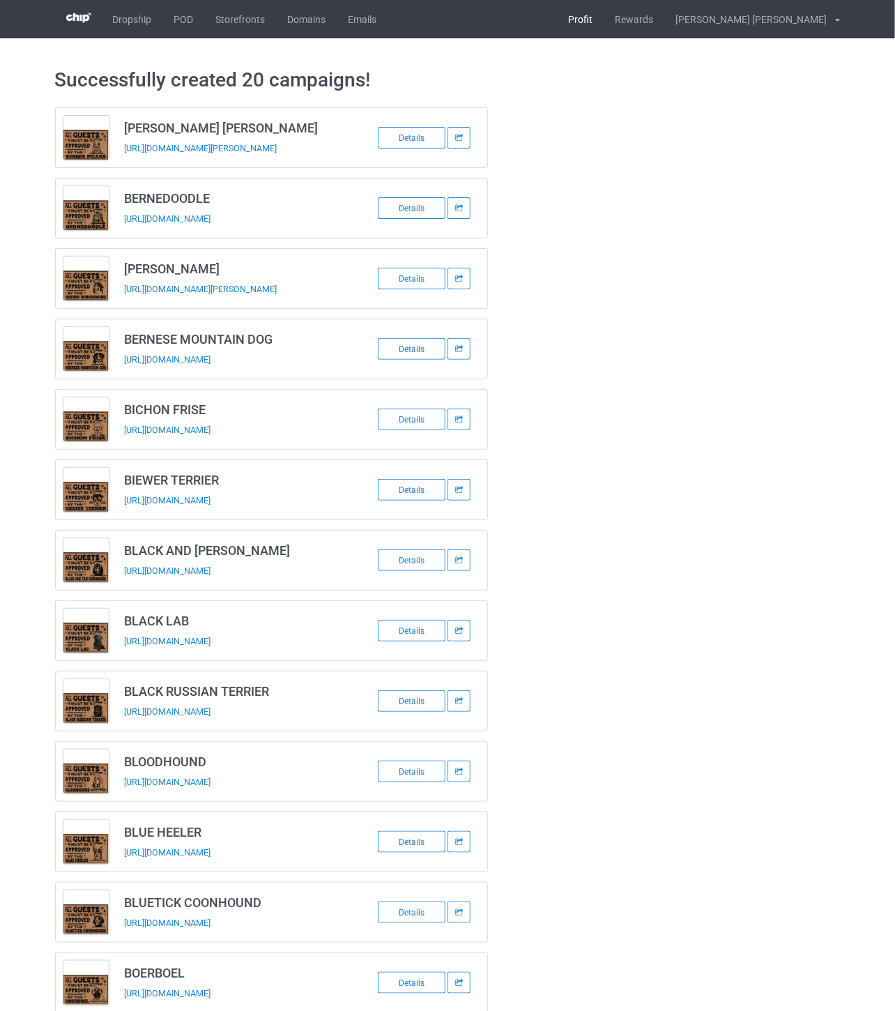
click at [604, 20] on link "Profit" at bounding box center [581, 19] width 47 height 38
